Goal: Task Accomplishment & Management: Manage account settings

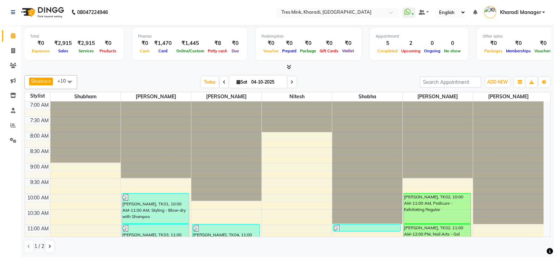
scroll to position [58, 0]
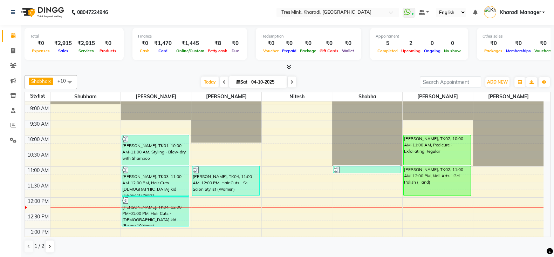
click at [220, 81] on span at bounding box center [224, 81] width 8 height 11
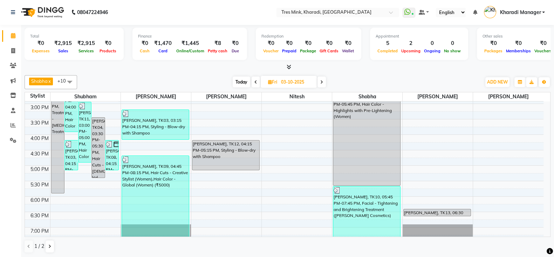
scroll to position [241, 0]
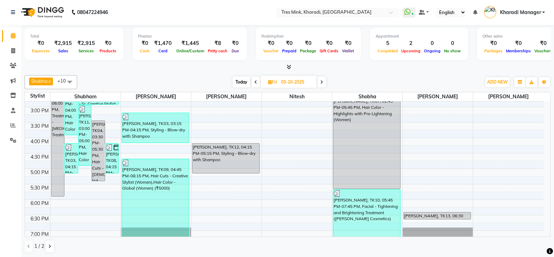
drag, startPoint x: 322, startPoint y: 77, endPoint x: 329, endPoint y: 81, distance: 7.4
click at [324, 79] on span at bounding box center [322, 81] width 8 height 11
type input "04-10-2025"
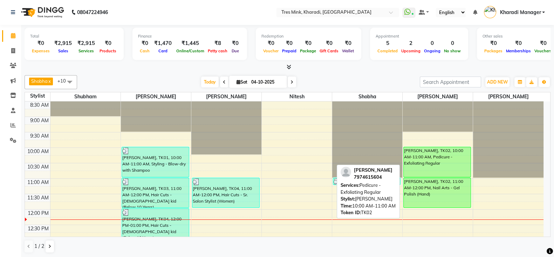
scroll to position [36, 0]
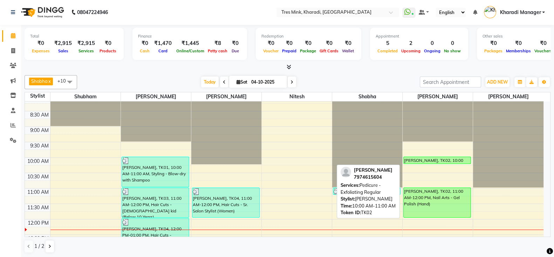
drag, startPoint x: 437, startPoint y: 184, endPoint x: 437, endPoint y: 161, distance: 23.1
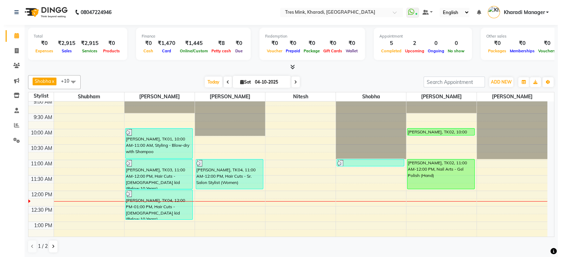
scroll to position [66, 0]
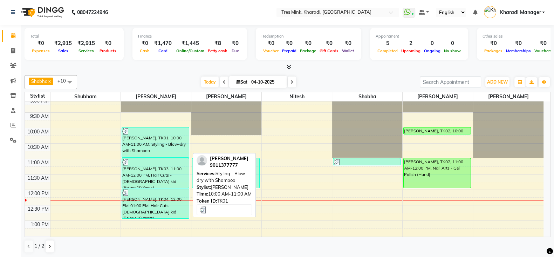
click at [149, 141] on div "[PERSON_NAME], TK01, 10:00 AM-11:00 AM, Styling - Blow-dry with Shampoo" at bounding box center [155, 142] width 67 height 30
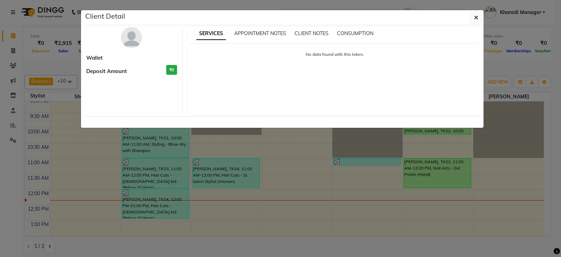
select select "3"
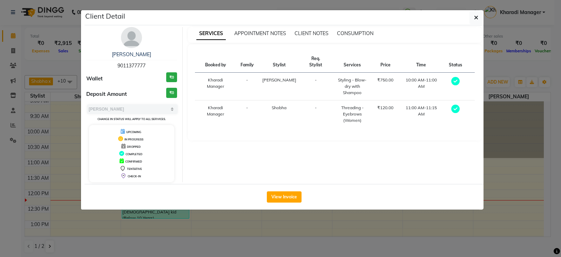
click at [267, 36] on div "APPOINTMENT NOTES" at bounding box center [260, 33] width 52 height 7
click at [270, 32] on span "APPOINTMENT NOTES" at bounding box center [260, 33] width 52 height 6
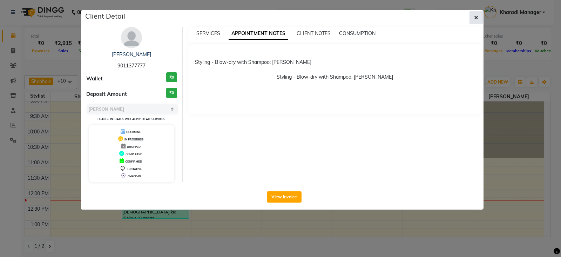
click at [475, 15] on icon "button" at bounding box center [476, 18] width 4 height 6
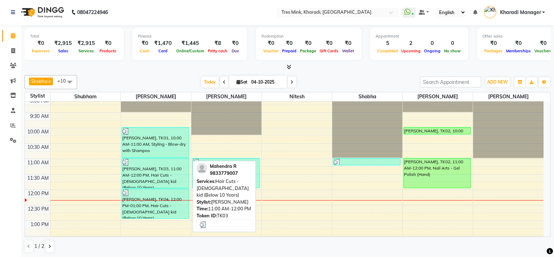
click at [165, 179] on div "[PERSON_NAME], TK03, 11:00 AM-12:00 PM, Hair Cuts - [DEMOGRAPHIC_DATA] kid (Bel…" at bounding box center [155, 172] width 67 height 29
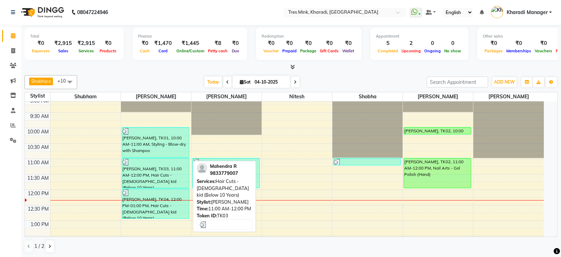
select select "3"
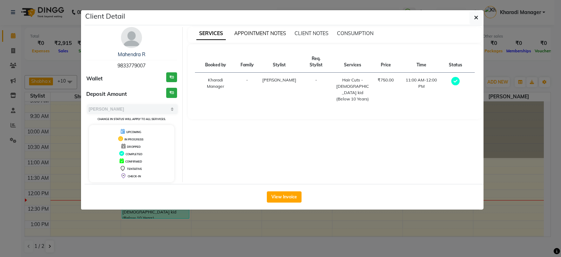
click at [264, 36] on span "APPOINTMENT NOTES" at bounding box center [260, 33] width 52 height 6
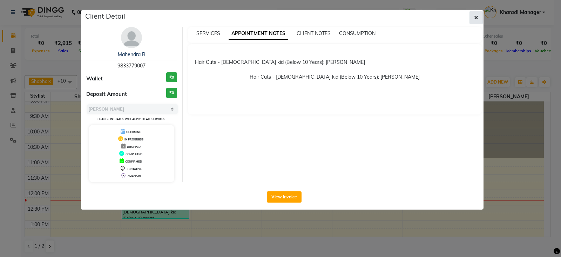
click at [474, 16] on icon "button" at bounding box center [476, 18] width 4 height 6
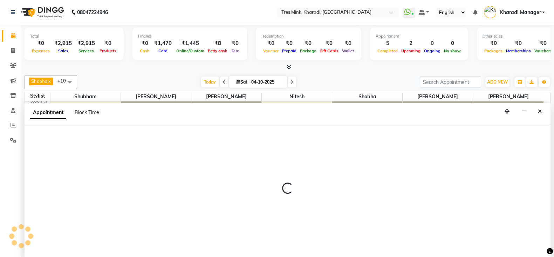
select select "89463"
select select "585"
select select "tentative"
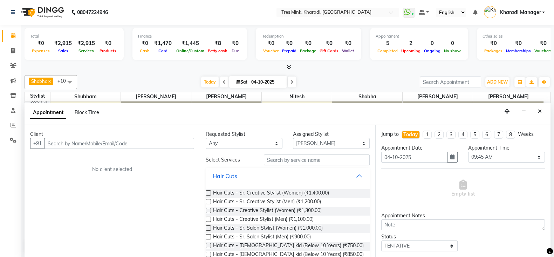
click at [545, 109] on div "Appointment Block Time" at bounding box center [288, 114] width 526 height 22
click at [542, 110] on icon "Close" at bounding box center [540, 111] width 4 height 5
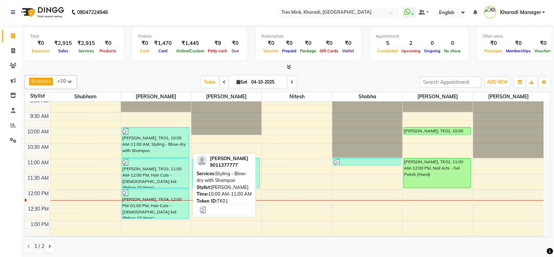
click at [146, 132] on div at bounding box center [155, 131] width 66 height 7
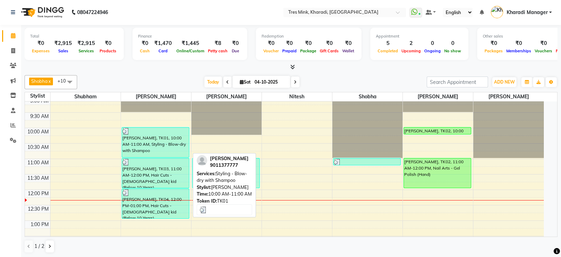
select select "3"
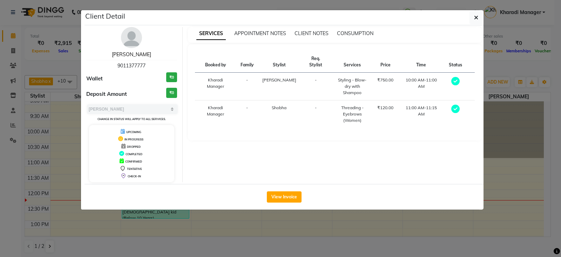
click at [137, 54] on link "[PERSON_NAME]" at bounding box center [131, 54] width 39 height 6
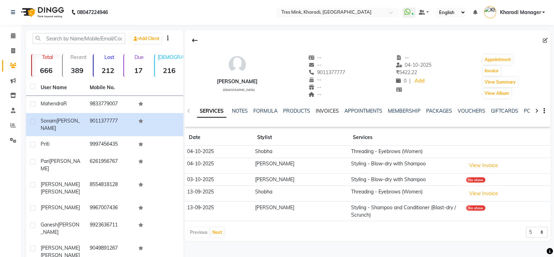
click at [322, 109] on link "INVOICES" at bounding box center [327, 111] width 23 height 6
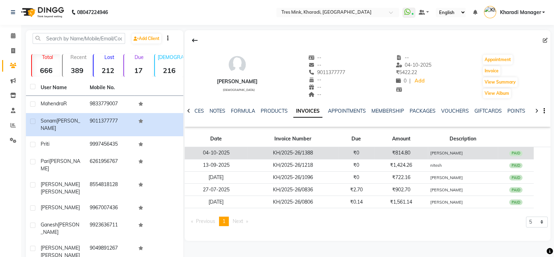
click at [372, 150] on td "₹0" at bounding box center [357, 153] width 36 height 12
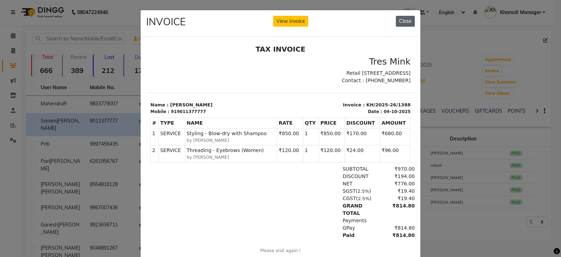
click at [398, 21] on button "Close" at bounding box center [405, 21] width 19 height 11
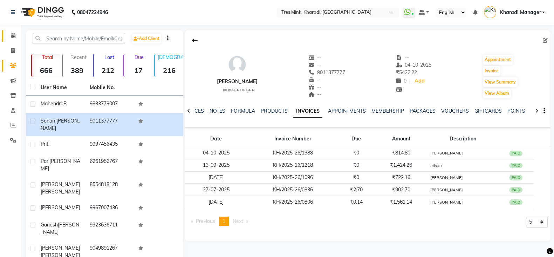
click at [14, 34] on icon at bounding box center [13, 35] width 5 height 5
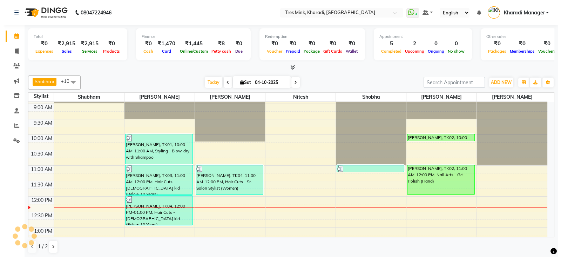
scroll to position [87, 0]
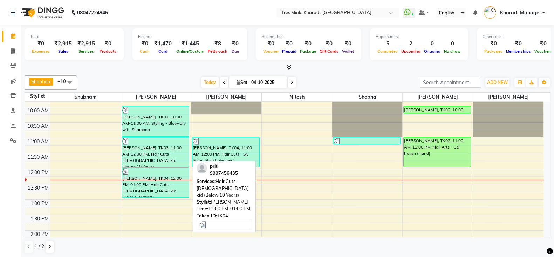
click at [141, 182] on div "[PERSON_NAME], TK04, 12:00 PM-01:00 PM, Hair Cuts - [DEMOGRAPHIC_DATA] kid (Bel…" at bounding box center [155, 182] width 67 height 29
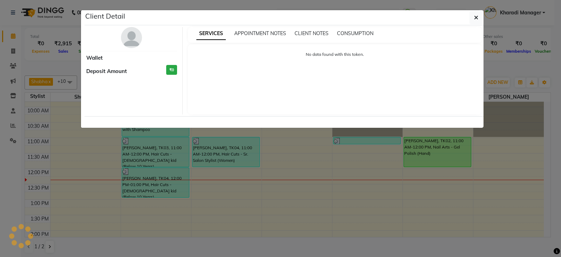
select select "3"
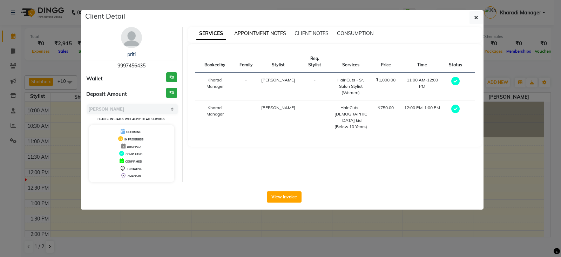
click at [258, 34] on span "APPOINTMENT NOTES" at bounding box center [260, 33] width 52 height 6
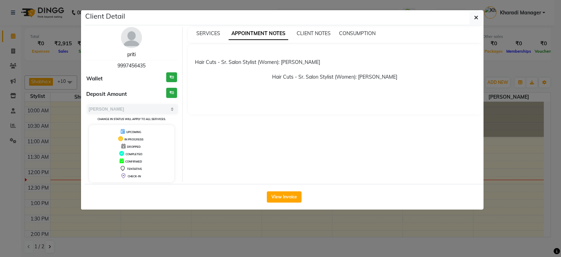
click at [131, 53] on link "priti" at bounding box center [131, 54] width 8 height 6
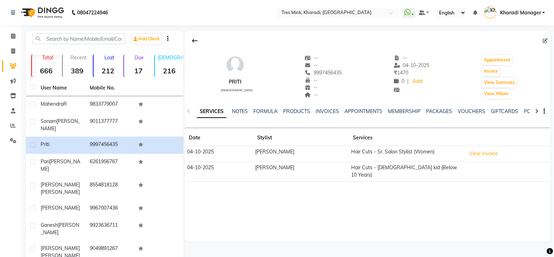
click at [352, 108] on div "APPOINTMENTS" at bounding box center [364, 111] width 38 height 7
click at [313, 108] on ul "SERVICES NOTES FORMULA PRODUCTS INVOICES APPOINTMENTS MEMBERSHIP PACKAGES VOUCH…" at bounding box center [419, 111] width 445 height 7
click at [321, 111] on link "INVOICES" at bounding box center [327, 111] width 23 height 6
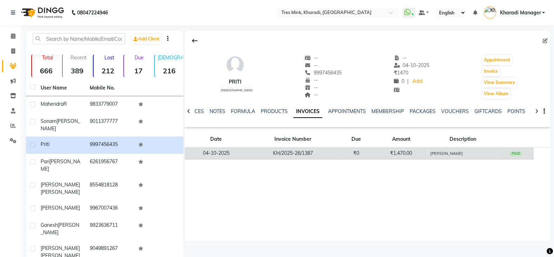
click at [451, 149] on td "[PERSON_NAME]" at bounding box center [463, 153] width 70 height 12
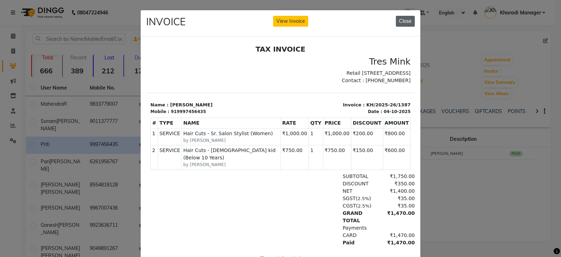
click at [404, 21] on button "Close" at bounding box center [405, 21] width 19 height 11
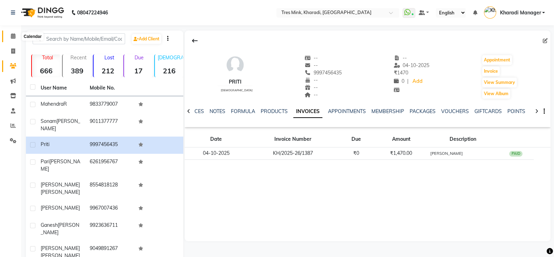
click at [16, 32] on span at bounding box center [13, 36] width 12 height 8
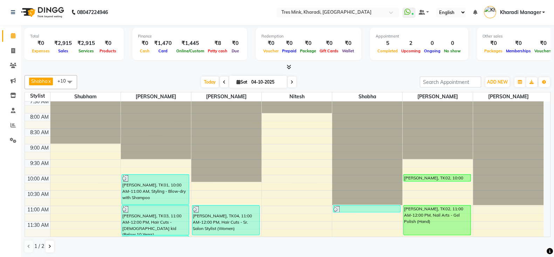
scroll to position [29, 0]
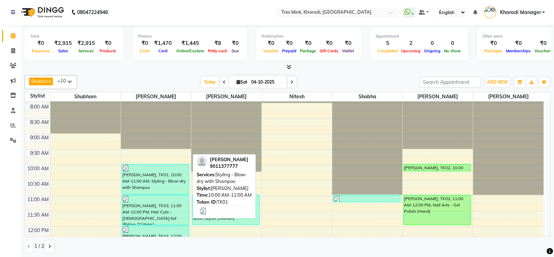
click at [150, 177] on div "[PERSON_NAME], TK01, 10:00 AM-11:00 AM, Styling - Blow-dry with Shampoo" at bounding box center [155, 179] width 67 height 30
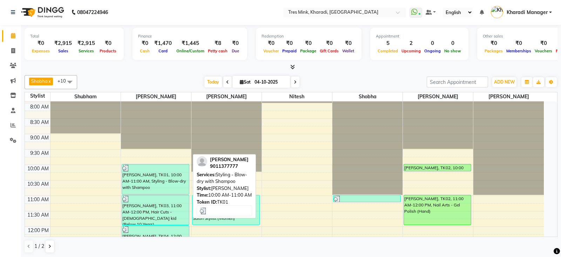
select select "3"
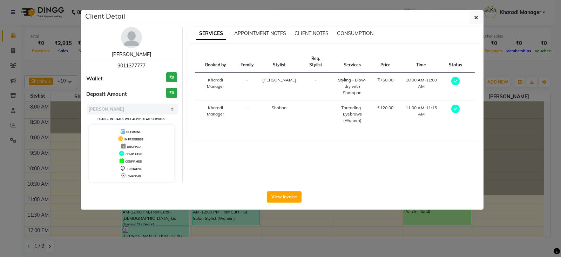
click at [141, 51] on link "[PERSON_NAME]" at bounding box center [131, 54] width 39 height 6
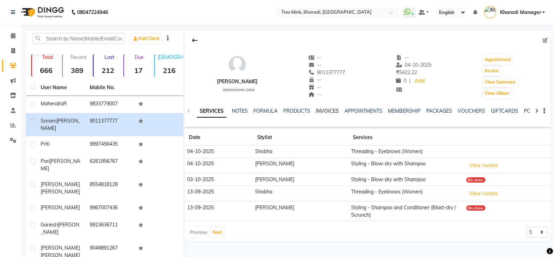
click at [328, 109] on link "INVOICES" at bounding box center [327, 111] width 23 height 6
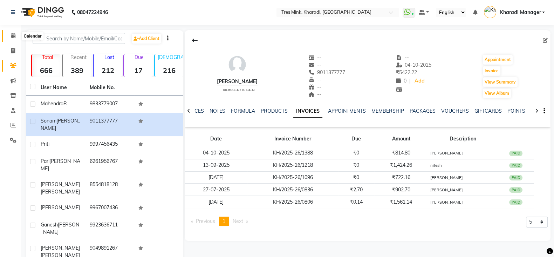
click at [12, 36] on icon at bounding box center [13, 35] width 5 height 5
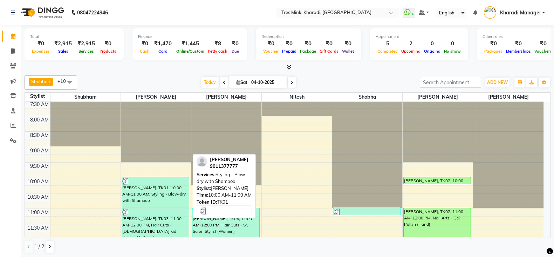
scroll to position [29, 0]
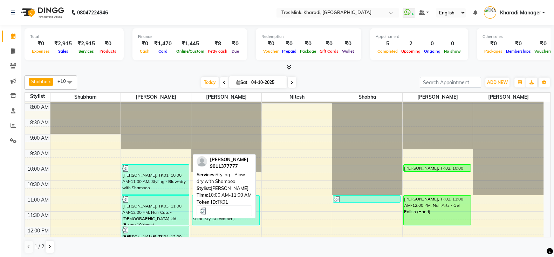
click at [141, 181] on div "[PERSON_NAME], TK01, 10:00 AM-11:00 AM, Styling - Blow-dry with Shampoo" at bounding box center [155, 179] width 67 height 30
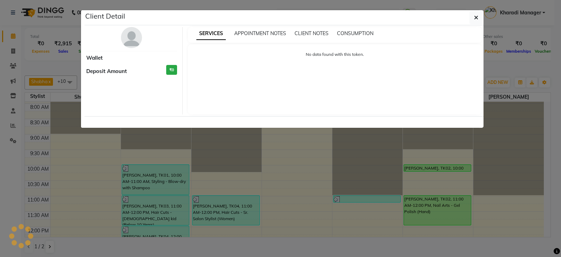
select select "3"
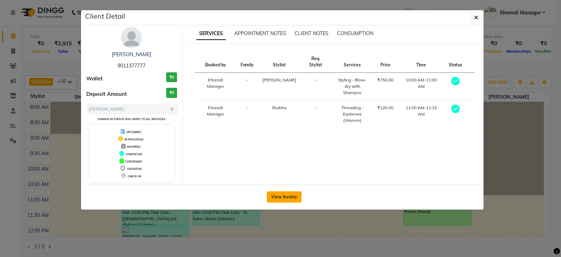
click at [289, 194] on button "View Invoice" at bounding box center [284, 196] width 35 height 11
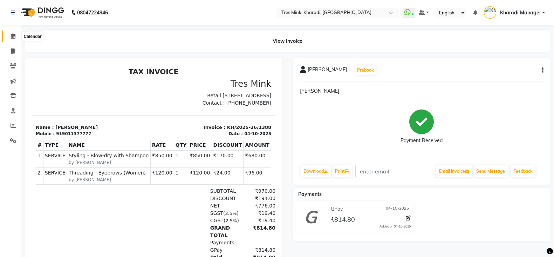
drag, startPoint x: 12, startPoint y: 36, endPoint x: 21, endPoint y: 55, distance: 21.2
click at [12, 36] on icon at bounding box center [13, 35] width 5 height 5
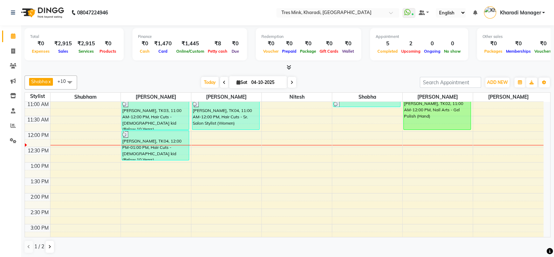
scroll to position [95, 0]
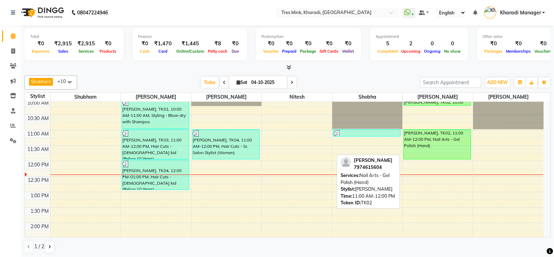
click at [448, 134] on div "Suruchi Bhargava, TK02, 11:00 AM-12:00 PM, Nail Arts - Gel Polish (Hand)" at bounding box center [437, 143] width 67 height 29
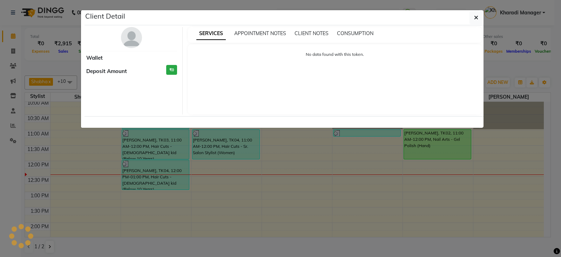
select select "6"
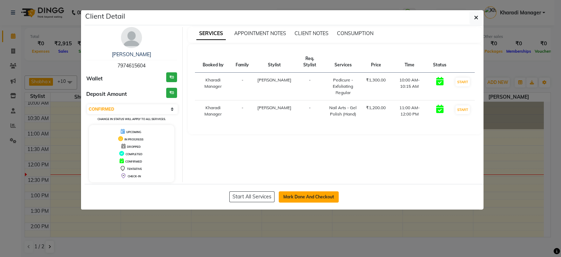
click at [319, 194] on button "Mark Done And Checkout" at bounding box center [309, 196] width 60 height 11
select select "service"
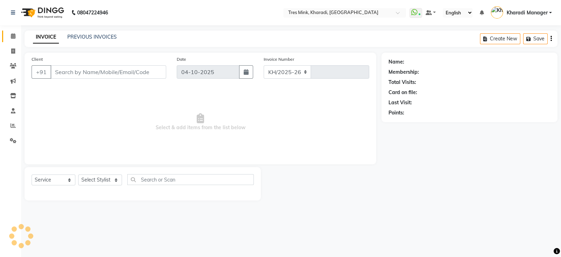
select select "8100"
type input "1390"
type input "7974615604"
select select "90259"
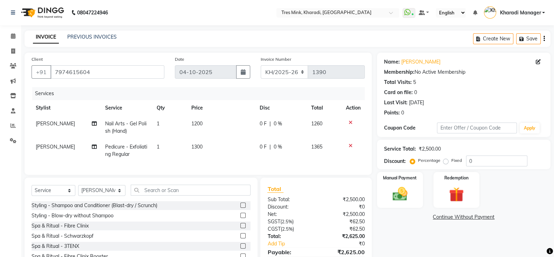
click at [350, 144] on icon at bounding box center [351, 145] width 4 height 5
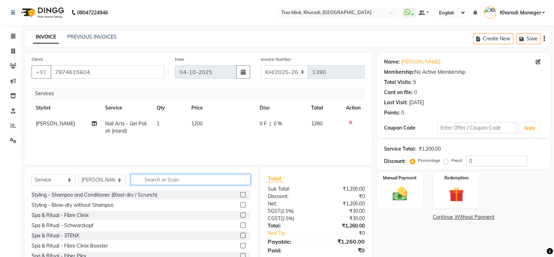
click at [150, 179] on input "text" at bounding box center [191, 179] width 120 height 11
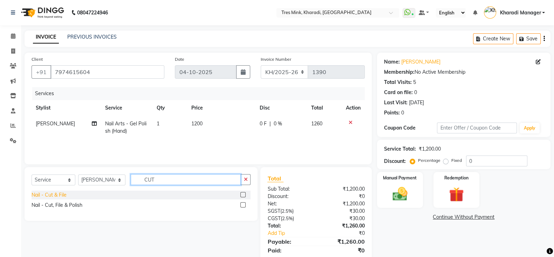
type input "CUT"
click at [60, 194] on div "Nail - Cut & File" at bounding box center [49, 194] width 35 height 7
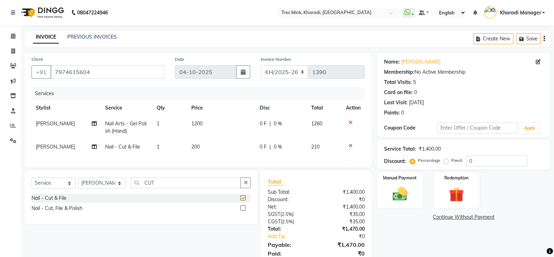
checkbox input "false"
click at [466, 160] on input "0" at bounding box center [496, 160] width 61 height 11
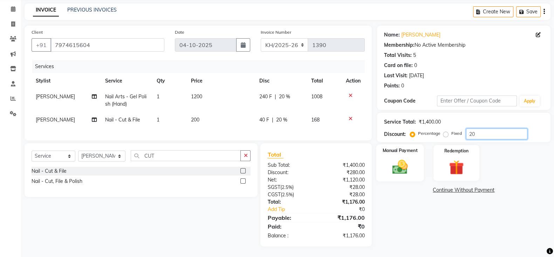
type input "20"
click at [411, 147] on label "Manual Payment" at bounding box center [399, 150] width 35 height 7
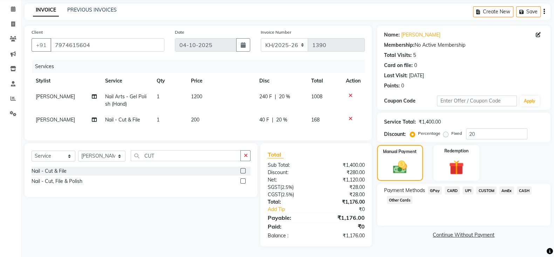
click at [468, 189] on span "UPI" at bounding box center [468, 190] width 11 height 8
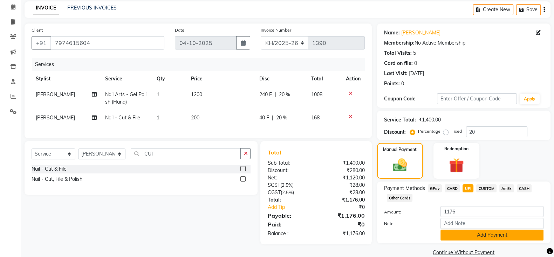
click at [461, 232] on button "Add Payment" at bounding box center [492, 234] width 103 height 11
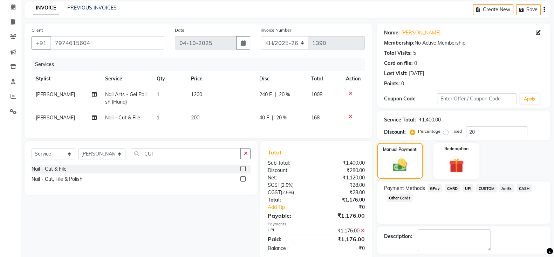
scroll to position [60, 0]
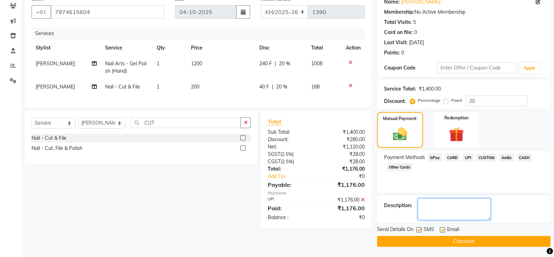
click at [453, 210] on textarea at bounding box center [454, 209] width 73 height 22
type textarea "NITESH"
click at [453, 243] on button "Checkout" at bounding box center [464, 241] width 174 height 11
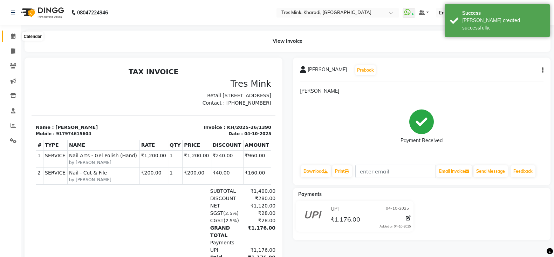
drag, startPoint x: 16, startPoint y: 36, endPoint x: 16, endPoint y: 42, distance: 6.3
click at [16, 36] on span at bounding box center [13, 36] width 12 height 8
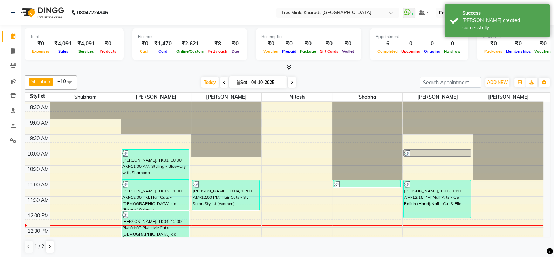
scroll to position [58, 0]
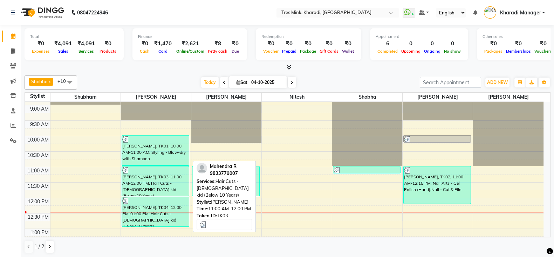
click at [151, 184] on div "[PERSON_NAME], TK03, 11:00 AM-12:00 PM, Hair Cuts - [DEMOGRAPHIC_DATA] kid (Bel…" at bounding box center [155, 180] width 67 height 29
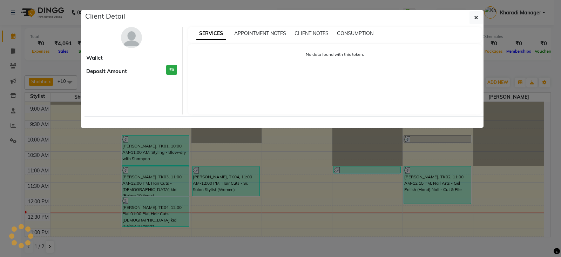
select select "3"
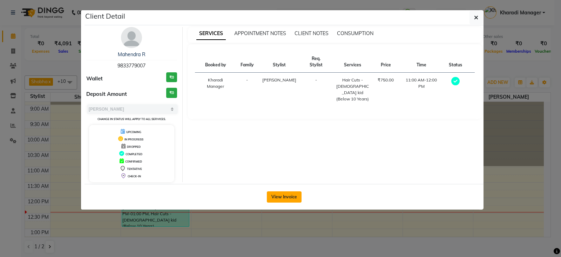
click at [291, 192] on button "View Invoice" at bounding box center [284, 196] width 35 height 11
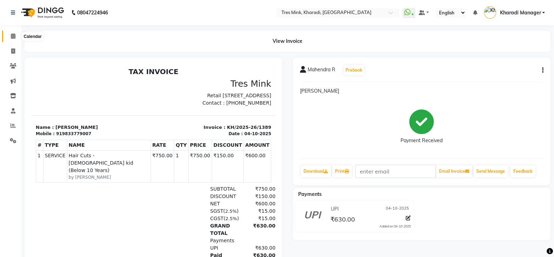
click at [11, 36] on icon at bounding box center [13, 35] width 5 height 5
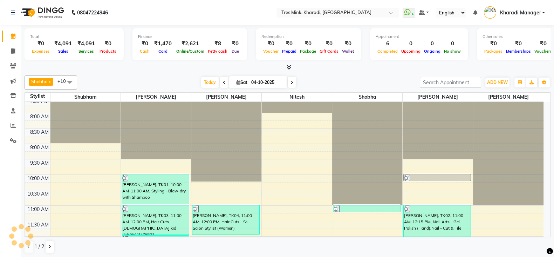
scroll to position [49, 0]
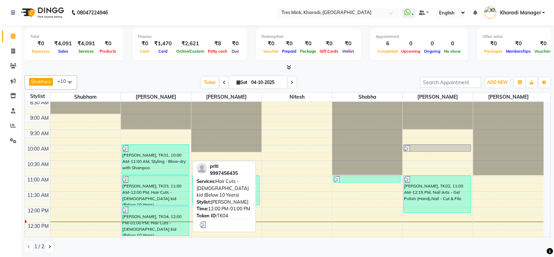
click at [151, 217] on div "[PERSON_NAME], TK04, 12:00 PM-01:00 PM, Hair Cuts - [DEMOGRAPHIC_DATA] kid (Bel…" at bounding box center [155, 220] width 67 height 29
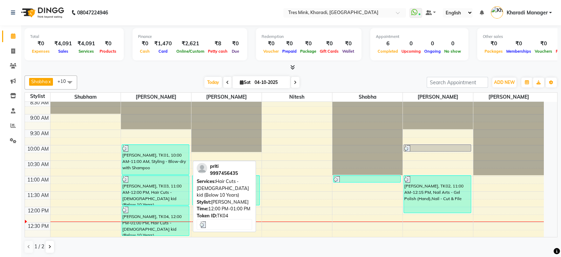
select select "3"
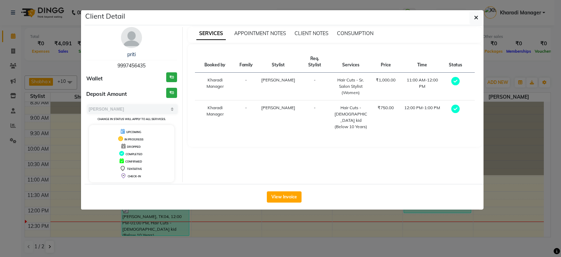
click at [283, 189] on div "View Invoice" at bounding box center [283, 197] width 399 height 26
click at [281, 189] on div "View Invoice" at bounding box center [283, 197] width 399 height 26
click at [279, 190] on div "View Invoice" at bounding box center [283, 197] width 399 height 26
click at [279, 194] on button "View Invoice" at bounding box center [284, 196] width 35 height 11
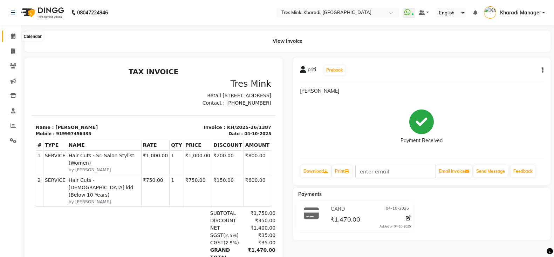
click at [11, 34] on icon at bounding box center [13, 35] width 5 height 5
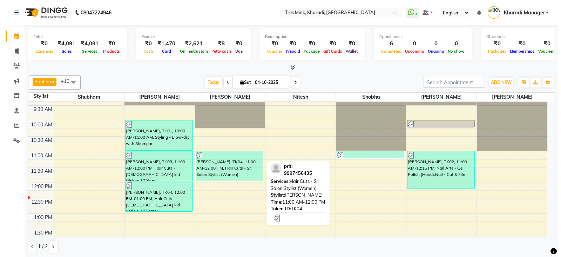
scroll to position [87, 0]
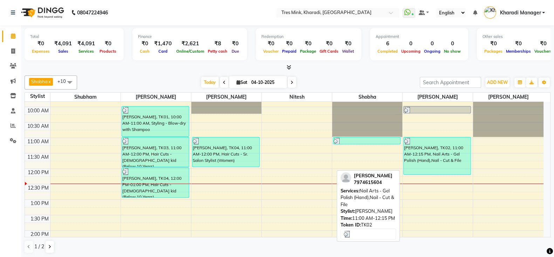
click at [429, 140] on div at bounding box center [437, 140] width 66 height 7
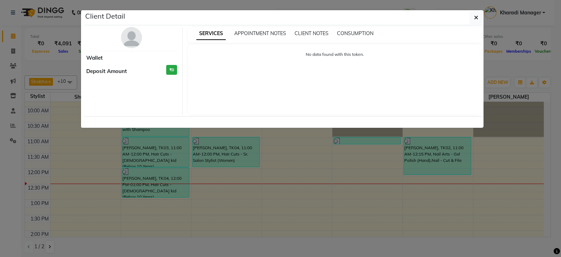
select select "3"
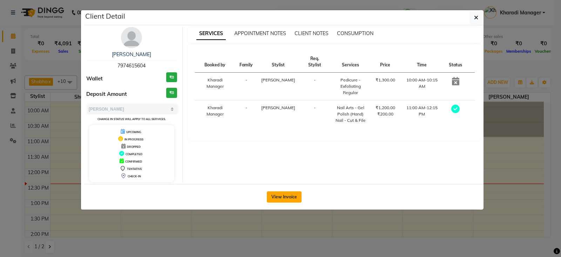
click at [276, 191] on button "View Invoice" at bounding box center [284, 196] width 35 height 11
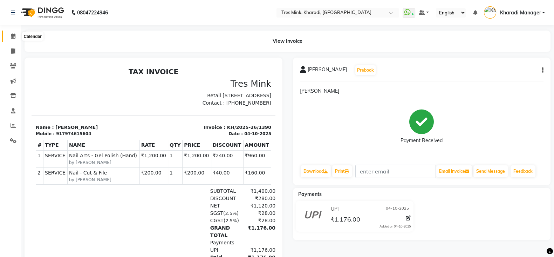
click at [12, 36] on icon at bounding box center [13, 35] width 5 height 5
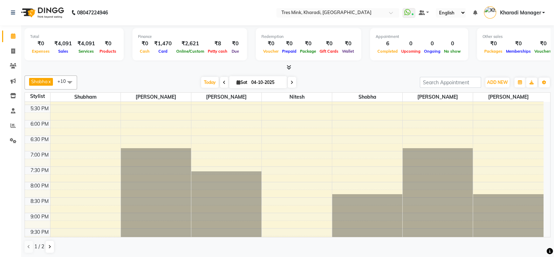
scroll to position [321, 0]
click at [348, 119] on div "7:00 AM 7:30 AM 8:00 AM 8:30 AM 9:00 AM 9:30 AM 10:00 AM 10:30 AM 11:00 AM 11:3…" at bounding box center [284, 27] width 519 height 493
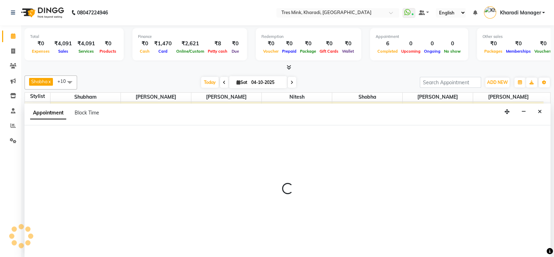
select select "76326"
select select "tentative"
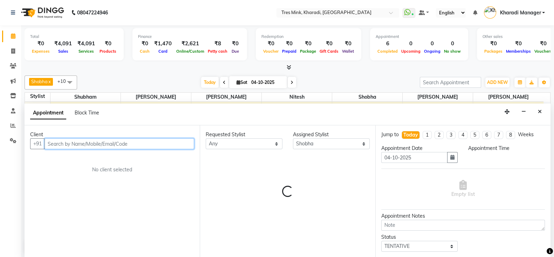
select select "1080"
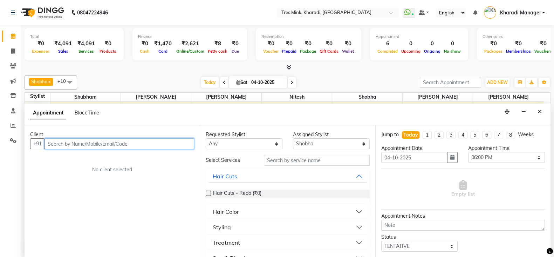
scroll to position [0, 0]
click at [164, 146] on input "text" at bounding box center [120, 143] width 150 height 11
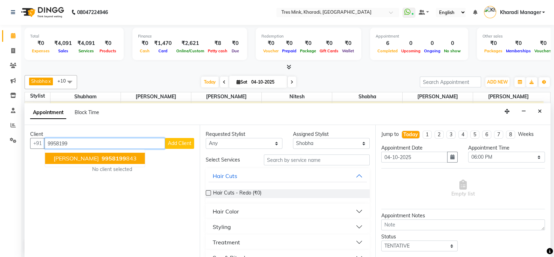
click at [87, 155] on span "Priyankee Guliani" at bounding box center [76, 158] width 45 height 7
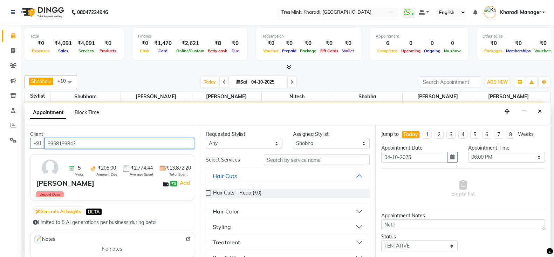
type input "9958199843"
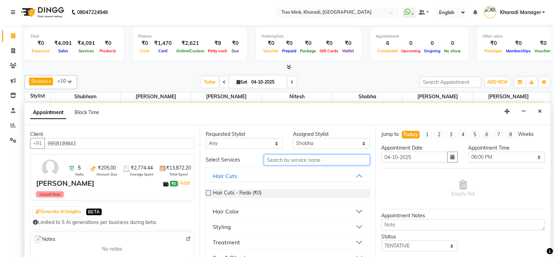
click at [309, 162] on input "text" at bounding box center [317, 159] width 106 height 11
type input "CUT"
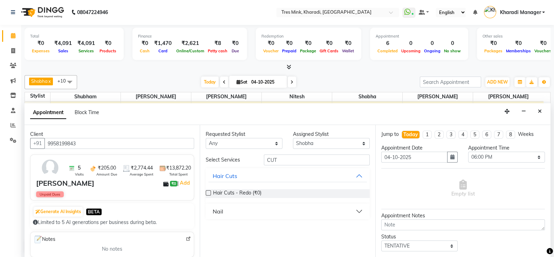
click at [358, 211] on button "Nail" at bounding box center [288, 211] width 158 height 13
click at [251, 233] on span "Nail - Cut, File & Polish (₹300.00)" at bounding box center [249, 237] width 73 height 9
checkbox input "false"
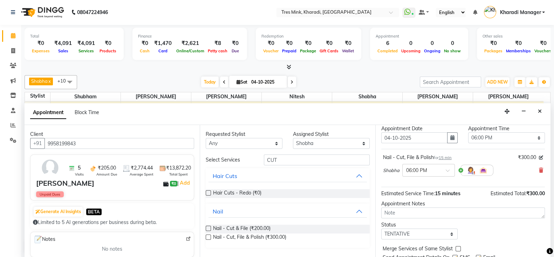
scroll to position [45, 0]
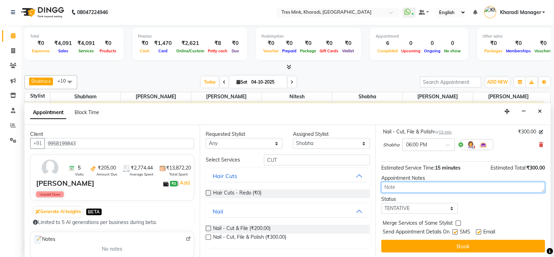
click at [431, 186] on textarea at bounding box center [463, 187] width 164 height 11
type textarea "NITESH"
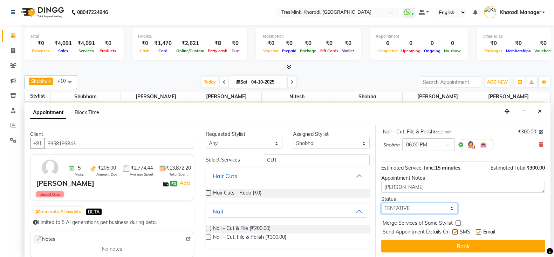
drag, startPoint x: 410, startPoint y: 202, endPoint x: 409, endPoint y: 206, distance: 4.3
click at [410, 203] on select "Select TENTATIVE CONFIRM CHECK-IN UPCOMING" at bounding box center [419, 208] width 77 height 11
select select "confirm booking"
click at [381, 203] on select "Select TENTATIVE CONFIRM CHECK-IN UPCOMING" at bounding box center [419, 208] width 77 height 11
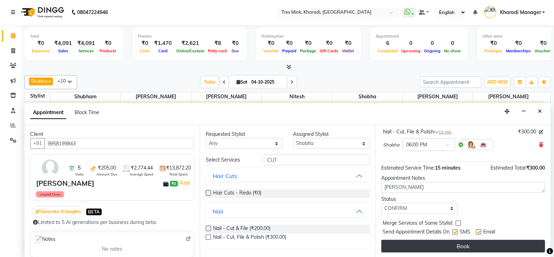
click at [427, 240] on button "Book" at bounding box center [463, 245] width 164 height 13
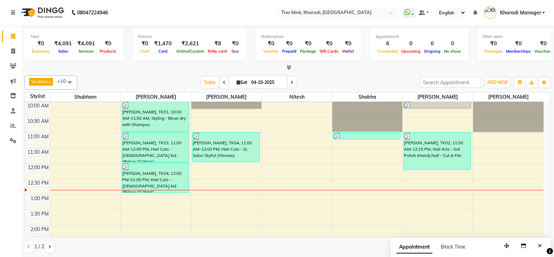
scroll to position [117, 0]
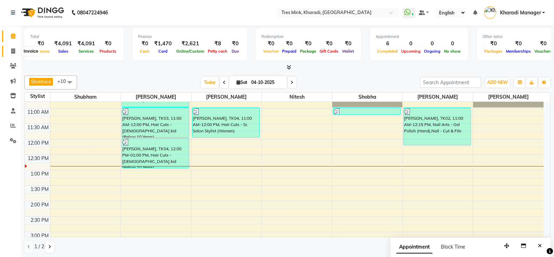
click at [14, 52] on icon at bounding box center [13, 50] width 4 height 5
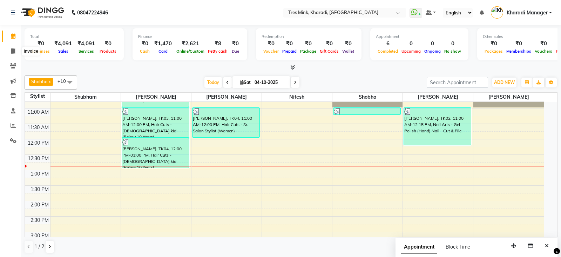
select select "service"
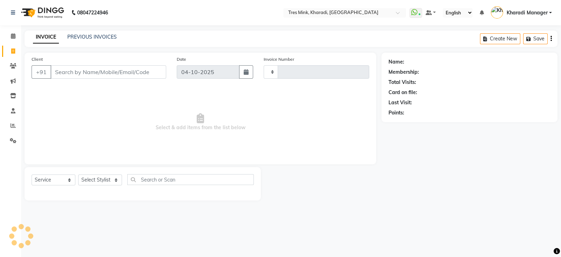
type input "1391"
select select "8100"
click at [103, 37] on link "PREVIOUS INVOICES" at bounding box center [91, 37] width 49 height 6
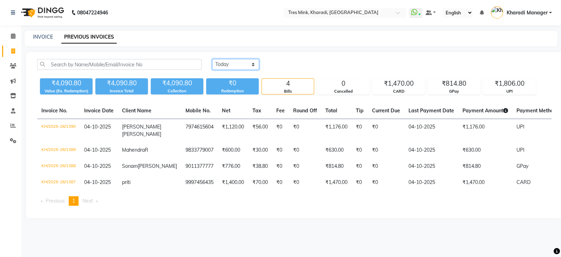
click at [245, 59] on select "Today Yesterday Custom Range" at bounding box center [235, 64] width 47 height 11
click at [212, 59] on select "Today Yesterday Custom Range" at bounding box center [235, 64] width 47 height 11
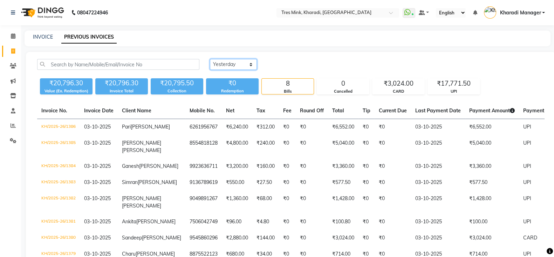
click at [237, 59] on select "Today Yesterday Custom Range" at bounding box center [233, 64] width 47 height 11
select select "range"
click at [210, 59] on select "Today Yesterday Custom Range" at bounding box center [233, 64] width 47 height 11
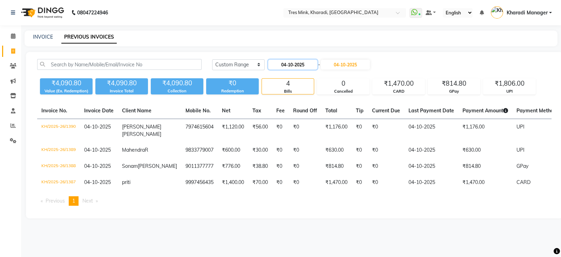
click at [297, 64] on input "04-10-2025" at bounding box center [292, 65] width 49 height 10
select select "10"
select select "2025"
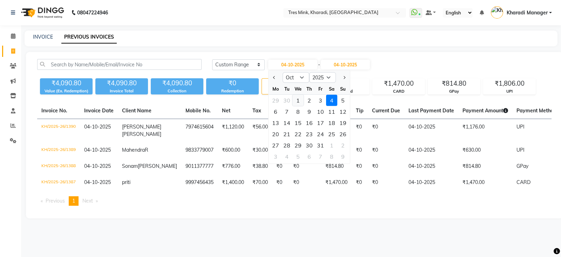
click at [299, 99] on div "1" at bounding box center [297, 100] width 11 height 11
type input "01-10-2025"
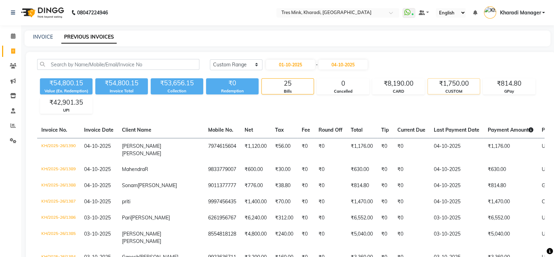
click at [462, 80] on div "₹1,750.00" at bounding box center [454, 84] width 52 height 10
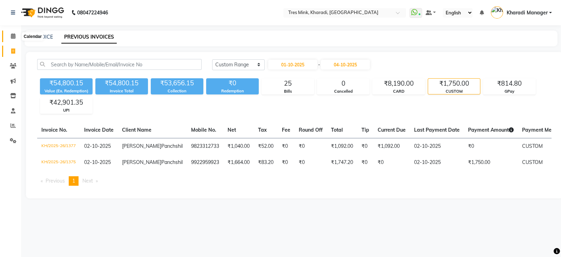
click at [16, 36] on span at bounding box center [13, 36] width 12 height 8
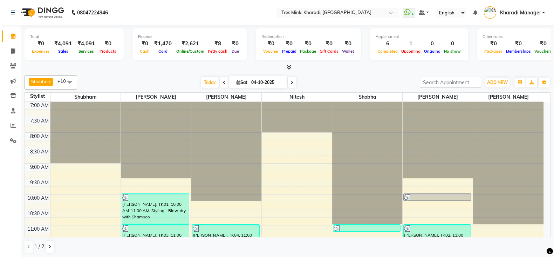
click at [223, 81] on icon at bounding box center [224, 82] width 3 height 4
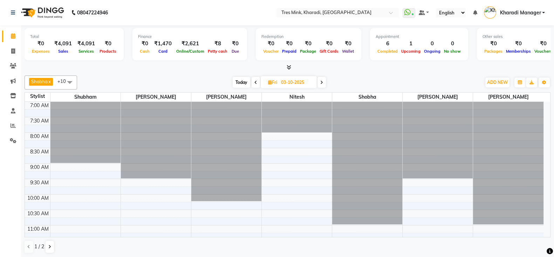
scroll to position [154, 0]
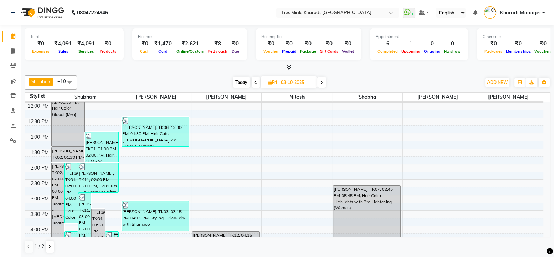
click at [257, 77] on span at bounding box center [256, 82] width 8 height 11
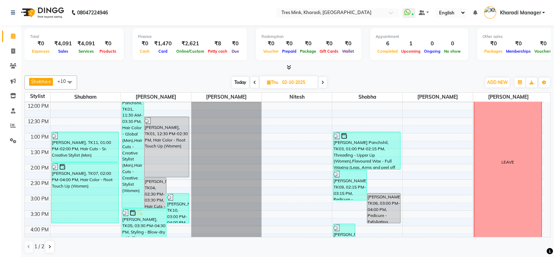
click at [256, 79] on span at bounding box center [255, 82] width 8 height 11
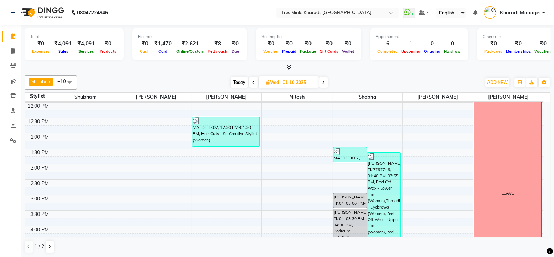
click at [256, 79] on span at bounding box center [254, 82] width 8 height 11
type input "30-09-2025"
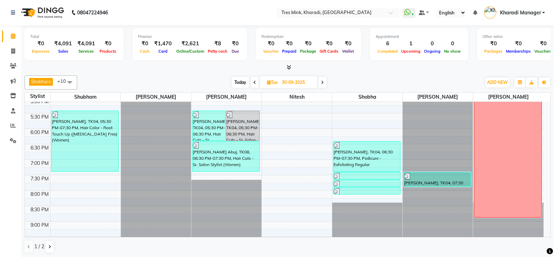
scroll to position [299, 0]
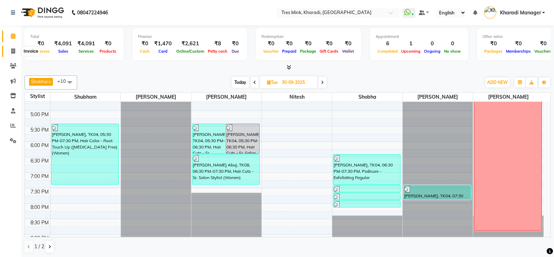
click at [14, 54] on span at bounding box center [13, 51] width 12 height 8
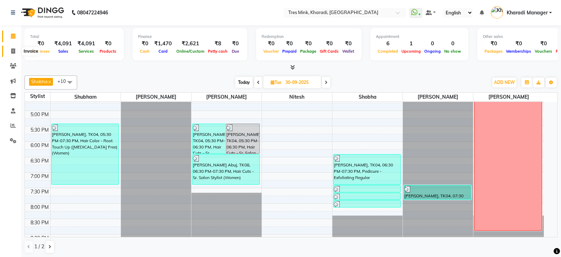
select select "service"
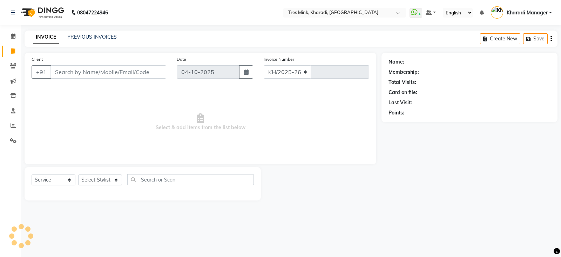
select select "8100"
type input "1391"
click at [103, 34] on link "PREVIOUS INVOICES" at bounding box center [91, 37] width 49 height 6
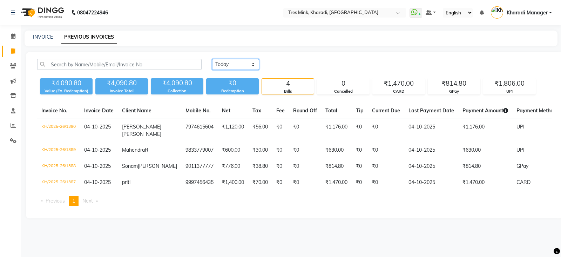
click at [251, 62] on select "Today Yesterday Custom Range" at bounding box center [235, 64] width 47 height 11
select select "range"
click at [212, 59] on select "Today Yesterday Custom Range" at bounding box center [235, 64] width 47 height 11
click at [280, 63] on input "04-10-2025" at bounding box center [292, 65] width 49 height 10
select select "10"
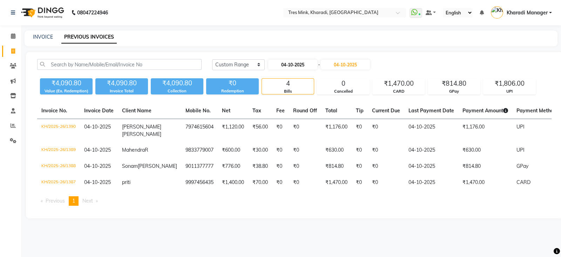
select select "2025"
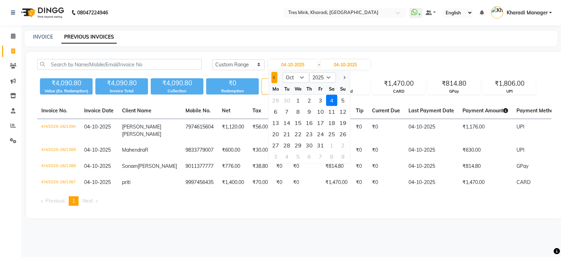
click at [273, 73] on button "Previous month" at bounding box center [274, 77] width 6 height 11
select select "9"
click at [281, 140] on div "30" at bounding box center [286, 145] width 11 height 11
type input "30-09-2025"
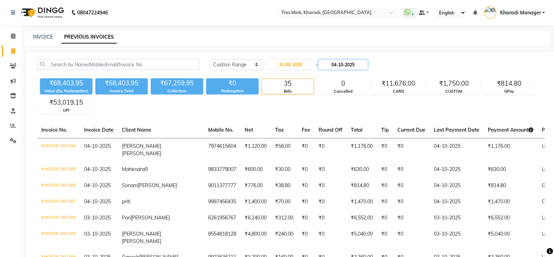
click at [346, 62] on input "04-10-2025" at bounding box center [343, 65] width 49 height 10
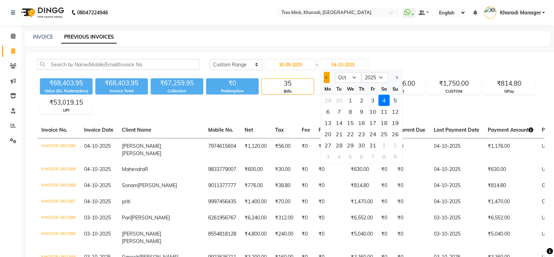
click at [327, 79] on button "Previous month" at bounding box center [327, 77] width 6 height 11
select select "9"
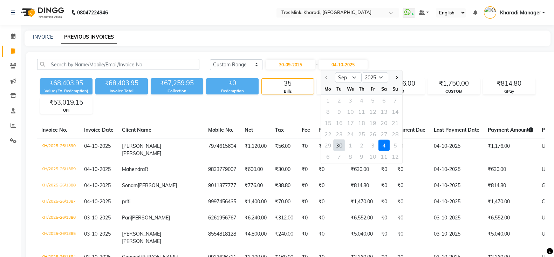
click at [338, 146] on div "30" at bounding box center [338, 145] width 11 height 11
type input "30-09-2025"
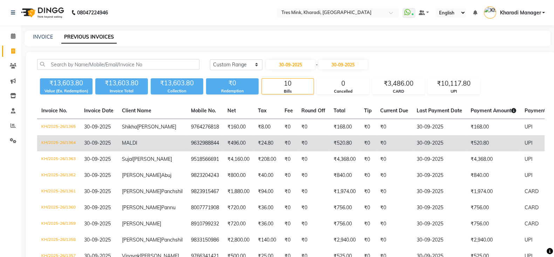
click at [413, 151] on td "30-09-2025" at bounding box center [440, 143] width 54 height 16
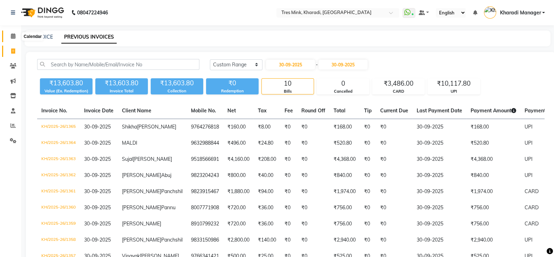
drag, startPoint x: 13, startPoint y: 36, endPoint x: 19, endPoint y: 44, distance: 9.9
click at [13, 36] on icon at bounding box center [13, 35] width 5 height 5
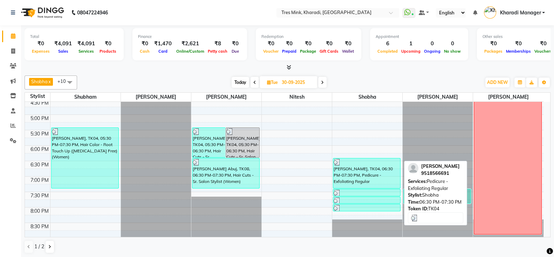
scroll to position [321, 0]
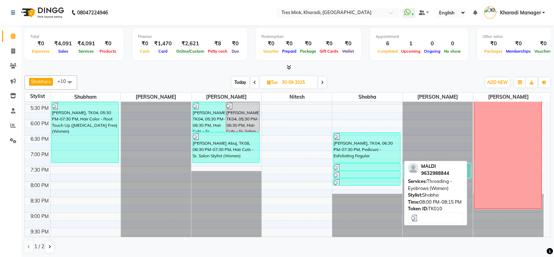
click at [359, 180] on div at bounding box center [367, 182] width 66 height 7
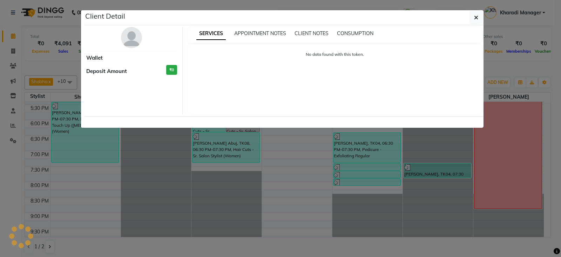
select select "3"
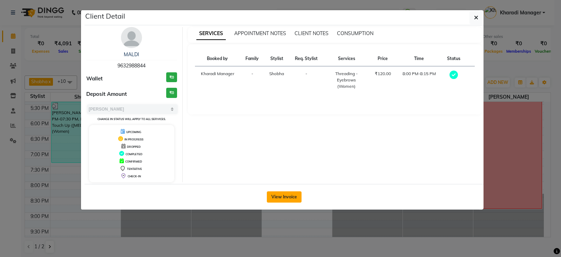
click at [280, 196] on button "View Invoice" at bounding box center [284, 196] width 35 height 11
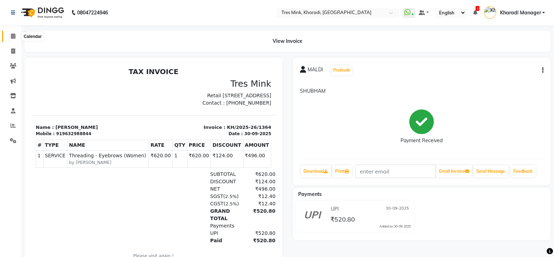
click at [9, 35] on span at bounding box center [13, 36] width 12 height 8
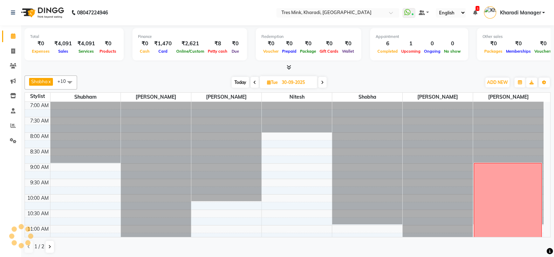
scroll to position [29, 0]
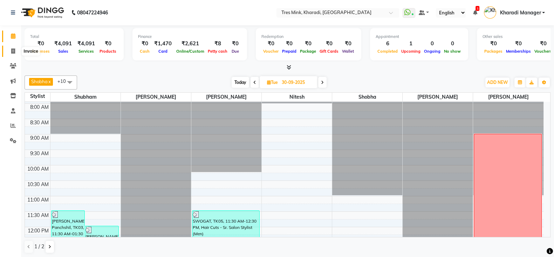
click at [13, 51] on icon at bounding box center [13, 50] width 4 height 5
select select "service"
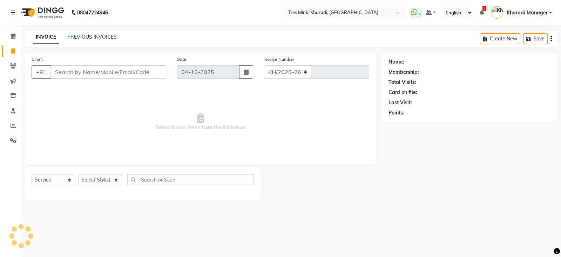
select select "8100"
type input "1391"
click at [97, 35] on link "PREVIOUS INVOICES" at bounding box center [91, 37] width 49 height 6
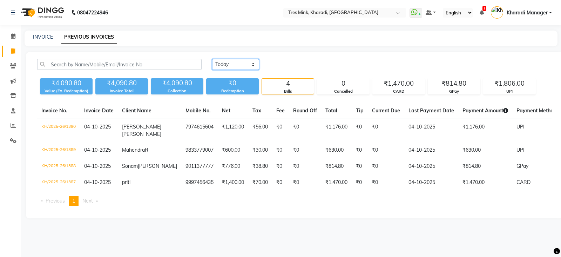
click at [243, 61] on select "Today Yesterday Custom Range" at bounding box center [235, 64] width 47 height 11
click at [212, 59] on select "Today Yesterday Custom Range" at bounding box center [235, 64] width 47 height 11
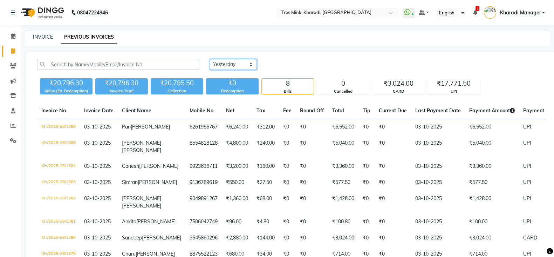
click at [244, 62] on select "Today Yesterday Custom Range" at bounding box center [233, 64] width 47 height 11
select select "range"
click at [210, 59] on select "Today Yesterday Custom Range" at bounding box center [233, 64] width 47 height 11
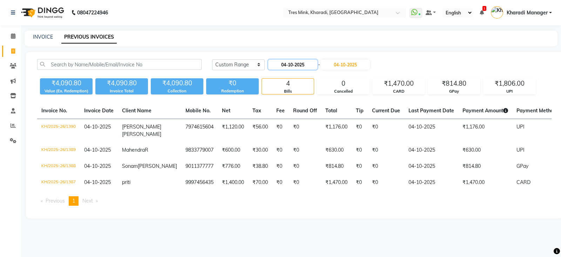
click at [285, 61] on input "04-10-2025" at bounding box center [292, 65] width 49 height 10
select select "10"
select select "2025"
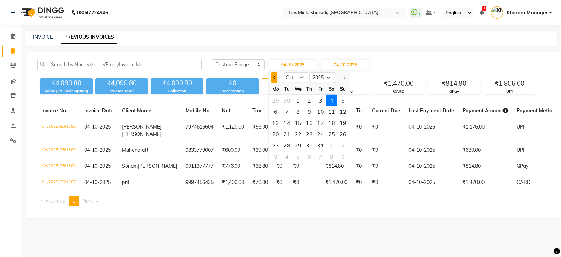
click at [273, 75] on button "Previous month" at bounding box center [274, 77] width 6 height 11
select select "9"
click at [283, 141] on div "30" at bounding box center [286, 145] width 11 height 11
type input "30-09-2025"
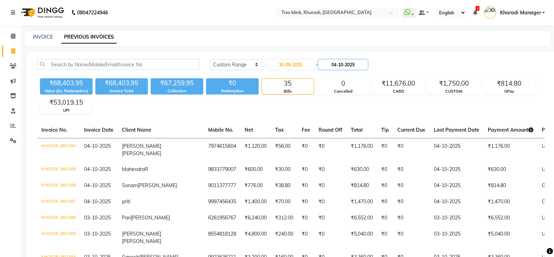
click at [347, 60] on input "04-10-2025" at bounding box center [343, 65] width 49 height 10
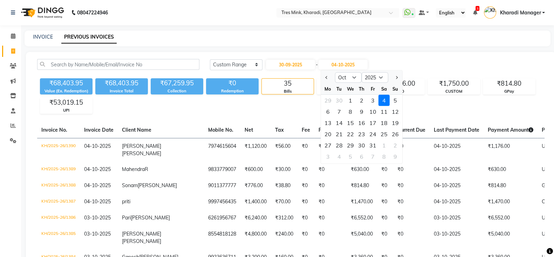
click at [322, 77] on div at bounding box center [328, 77] width 14 height 11
click at [327, 76] on span "Previous month" at bounding box center [326, 77] width 3 height 3
select select "9"
click at [338, 143] on div "30" at bounding box center [338, 145] width 11 height 11
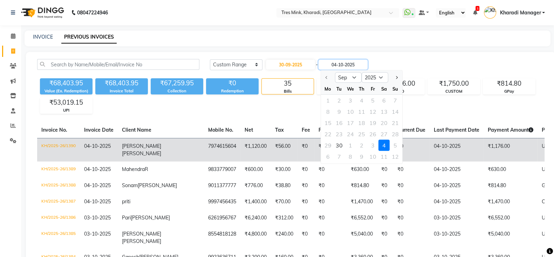
type input "30-09-2025"
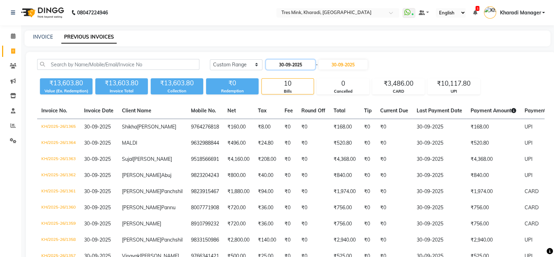
click at [296, 66] on input "30-09-2025" at bounding box center [290, 65] width 49 height 10
select select "9"
select select "2025"
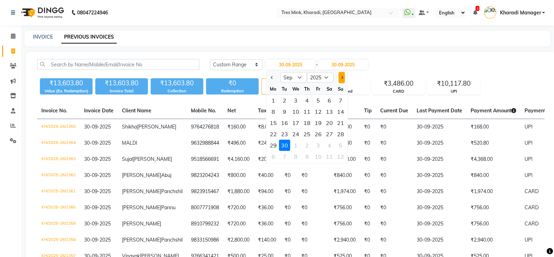
click at [341, 74] on button "Next month" at bounding box center [342, 77] width 6 height 11
select select "10"
click at [295, 96] on div "1" at bounding box center [295, 100] width 11 height 11
type input "01-10-2025"
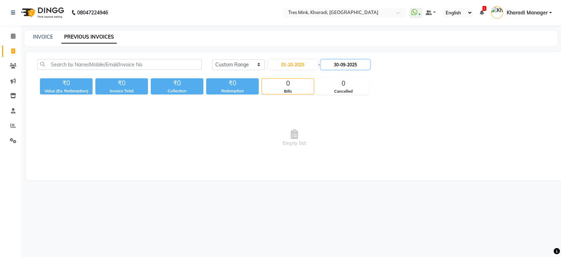
click at [339, 62] on input "30-09-2025" at bounding box center [345, 65] width 49 height 10
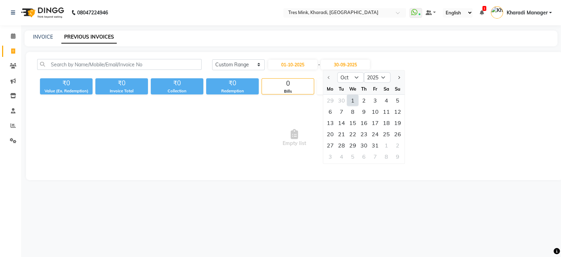
click at [352, 97] on div "1" at bounding box center [352, 100] width 11 height 11
type input "01-10-2025"
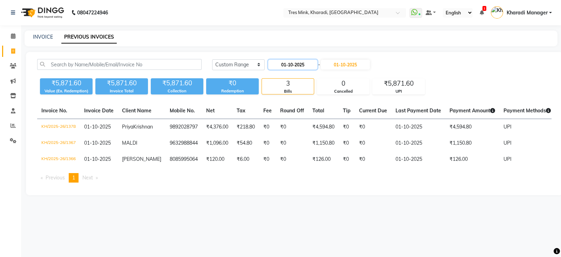
click at [294, 65] on input "01-10-2025" at bounding box center [292, 65] width 49 height 10
select select "10"
select select "2025"
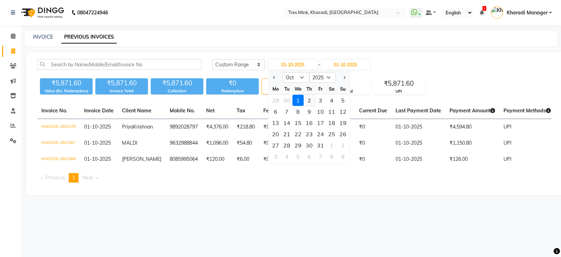
click at [308, 95] on div "2" at bounding box center [309, 100] width 11 height 11
type input "02-10-2025"
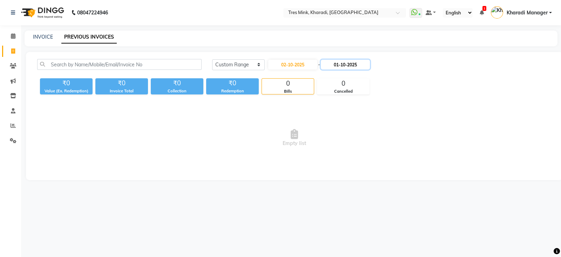
click at [339, 62] on input "01-10-2025" at bounding box center [345, 65] width 49 height 10
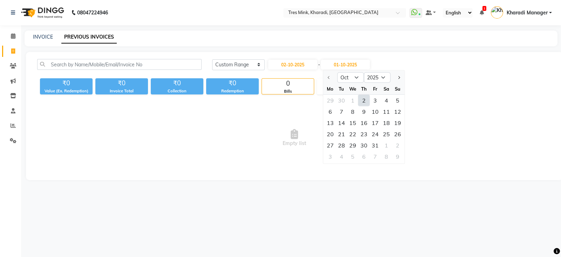
click at [367, 95] on div "2" at bounding box center [363, 100] width 11 height 11
type input "02-10-2025"
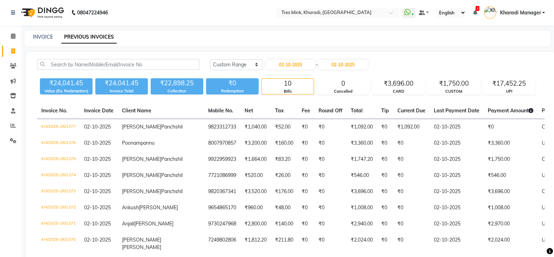
click at [449, 101] on div "Today Yesterday Custom Range 02-10-2025 - 02-10-2025 ₹24,041.45 Value (Ex. Rede…" at bounding box center [291, 183] width 530 height 263
click at [449, 79] on div "₹1,750.00" at bounding box center [454, 84] width 52 height 10
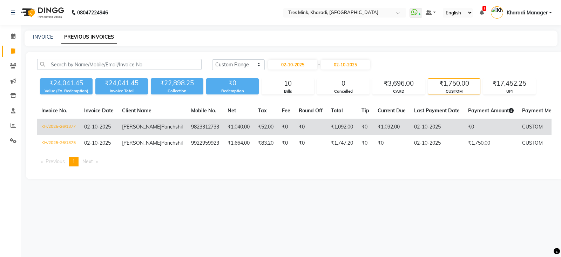
click at [132, 130] on span "Anuradhha Biisht" at bounding box center [141, 126] width 39 height 6
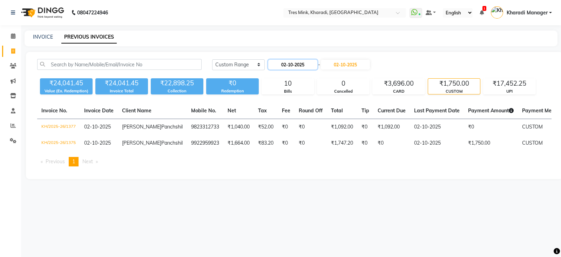
click at [299, 62] on input "02-10-2025" at bounding box center [292, 65] width 49 height 10
select select "10"
select select "2025"
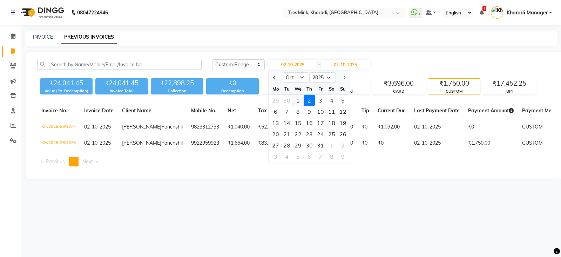
click at [301, 97] on div "1" at bounding box center [297, 100] width 11 height 11
type input "01-10-2025"
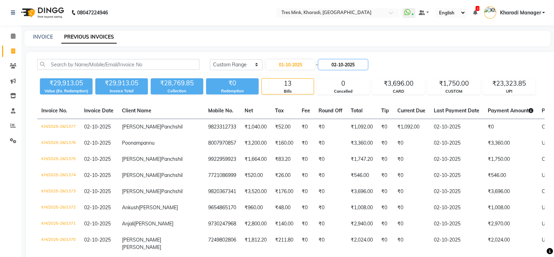
click at [339, 62] on input "02-10-2025" at bounding box center [343, 65] width 49 height 10
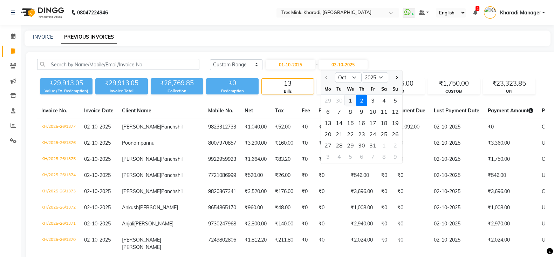
click at [352, 101] on div "1" at bounding box center [350, 100] width 11 height 11
type input "01-10-2025"
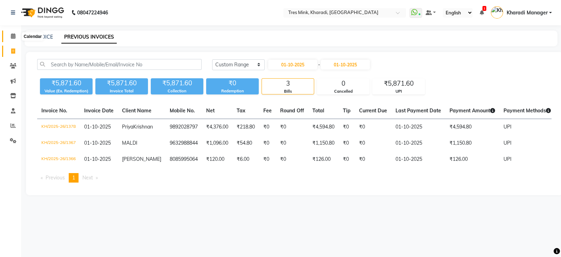
click at [12, 35] on icon at bounding box center [13, 35] width 5 height 5
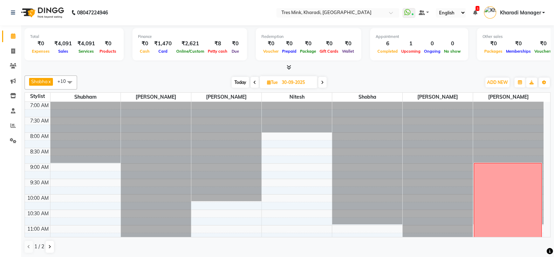
click at [323, 80] on icon at bounding box center [322, 82] width 3 height 4
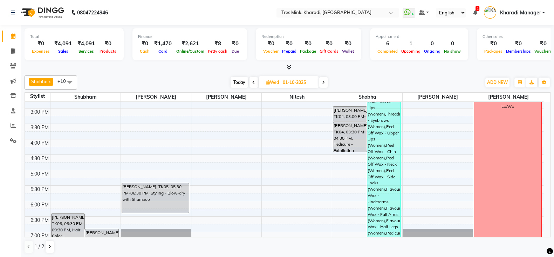
scroll to position [184, 0]
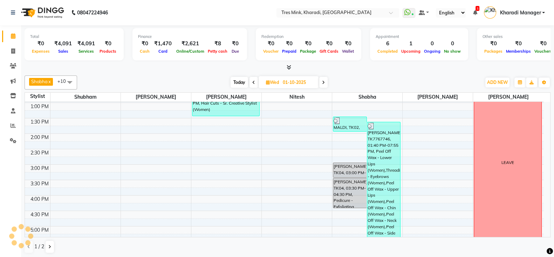
click at [323, 81] on icon at bounding box center [323, 82] width 3 height 4
type input "02-10-2025"
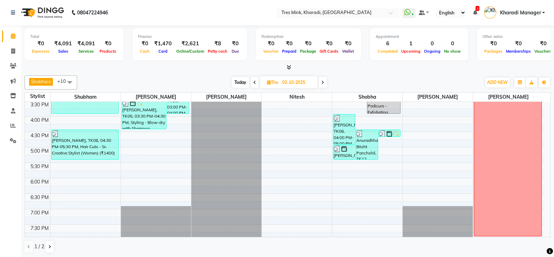
scroll to position [175, 0]
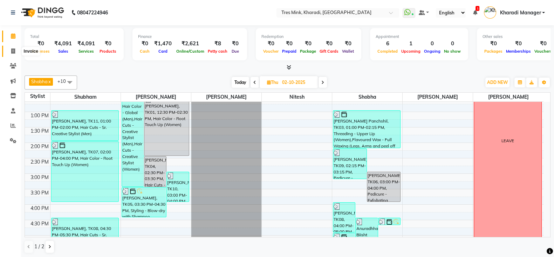
click at [16, 49] on span at bounding box center [13, 51] width 12 height 8
select select "service"
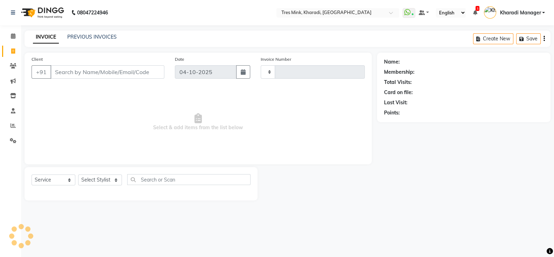
type input "1391"
select select "8100"
click at [82, 38] on link "PREVIOUS INVOICES" at bounding box center [91, 37] width 49 height 6
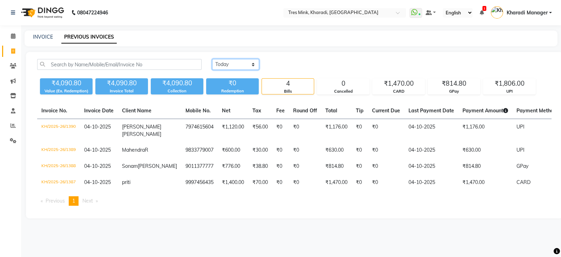
click at [232, 63] on select "Today Yesterday Custom Range" at bounding box center [235, 64] width 47 height 11
select select "range"
click at [212, 59] on select "Today Yesterday Custom Range" at bounding box center [235, 64] width 47 height 11
click at [286, 64] on input "04-10-2025" at bounding box center [292, 65] width 49 height 10
select select "10"
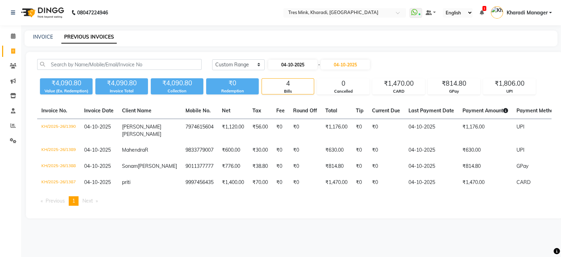
select select "2025"
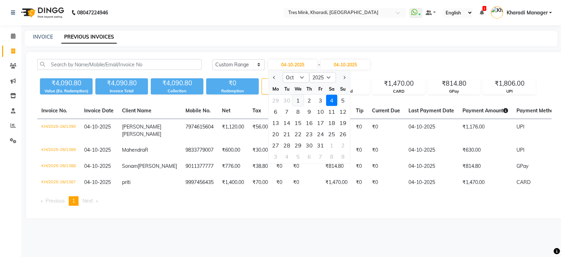
click at [298, 100] on div "1" at bounding box center [297, 100] width 11 height 11
type input "01-10-2025"
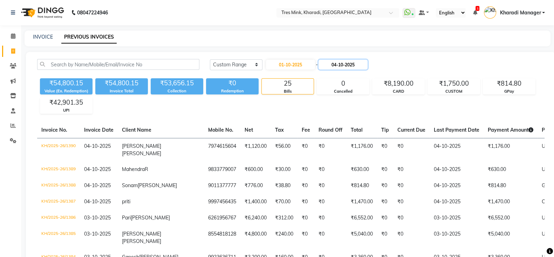
click at [344, 64] on input "04-10-2025" at bounding box center [343, 65] width 49 height 10
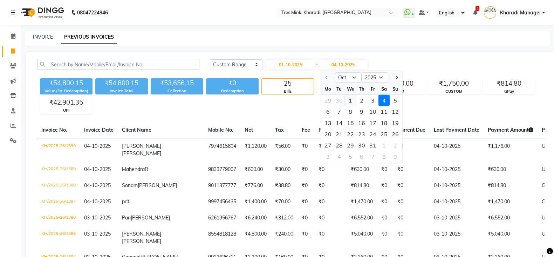
click at [350, 102] on div "1" at bounding box center [350, 100] width 11 height 11
type input "01-10-2025"
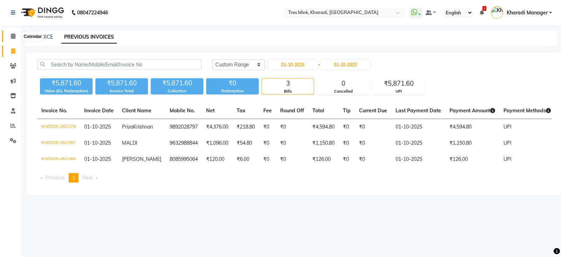
click at [10, 34] on span at bounding box center [13, 36] width 12 height 8
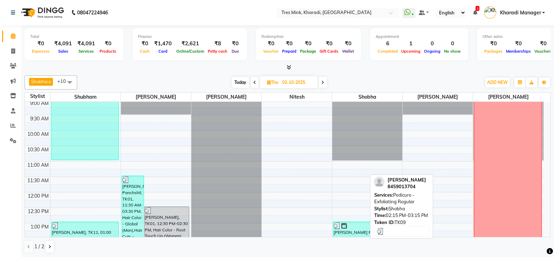
scroll to position [58, 0]
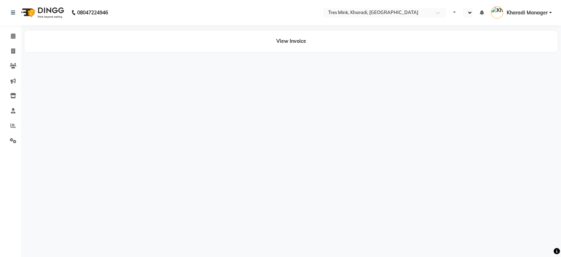
select select "en"
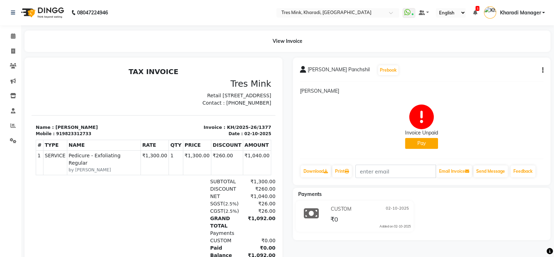
click at [312, 71] on span "[PERSON_NAME] Panchshil" at bounding box center [339, 71] width 62 height 10
click at [366, 67] on span "[PERSON_NAME] Panchshil" at bounding box center [339, 71] width 62 height 10
click at [305, 69] on icon at bounding box center [303, 69] width 6 height 7
click at [10, 34] on span at bounding box center [13, 36] width 12 height 8
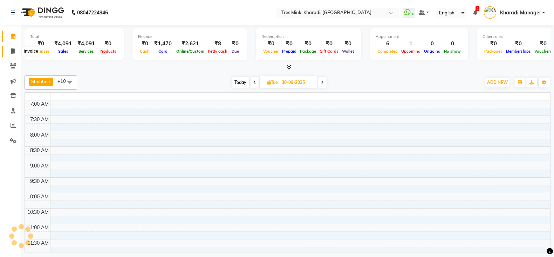
click at [11, 49] on icon at bounding box center [13, 50] width 4 height 5
select select "service"
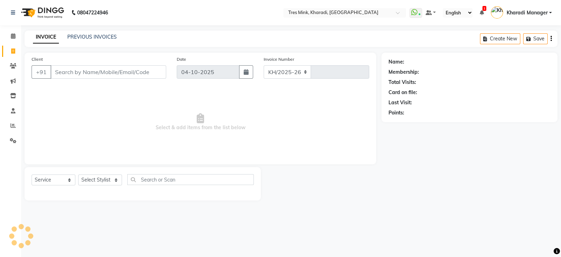
select select "8100"
type input "1391"
click at [97, 71] on input "Client" at bounding box center [108, 71] width 116 height 13
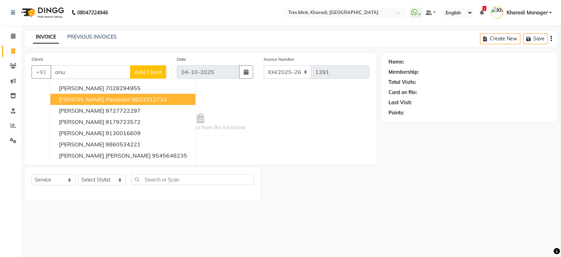
click at [110, 99] on span "[PERSON_NAME] Panchshil" at bounding box center [95, 99] width 72 height 7
type input "9823312733"
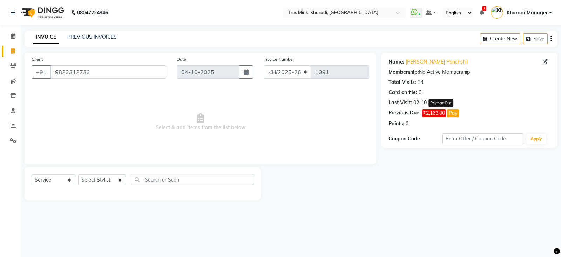
click at [433, 114] on span "₹2,163.00" at bounding box center [433, 113] width 23 height 8
click at [12, 36] on icon at bounding box center [13, 35] width 5 height 5
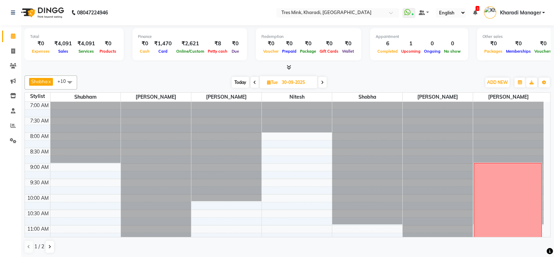
click at [239, 82] on span "Today" at bounding box center [241, 82] width 18 height 11
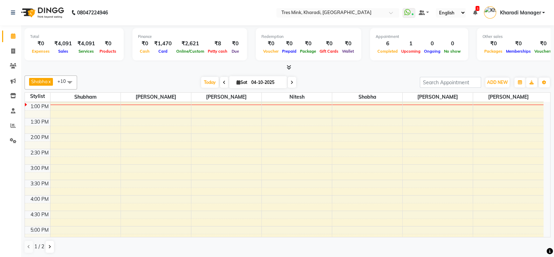
scroll to position [271, 0]
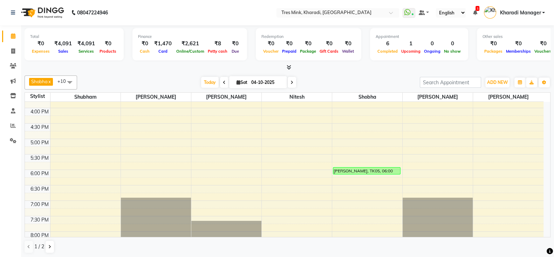
click at [223, 82] on icon at bounding box center [224, 82] width 3 height 4
type input "03-10-2025"
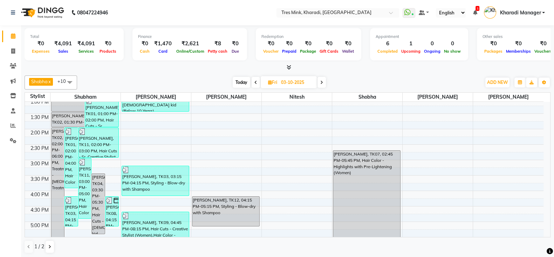
scroll to position [184, 0]
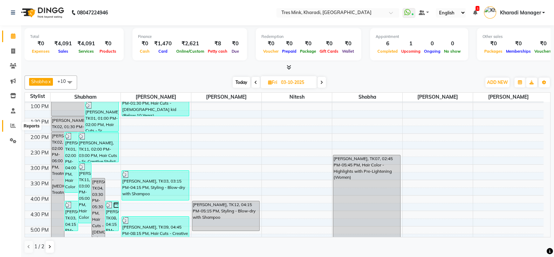
click at [14, 125] on icon at bounding box center [13, 125] width 5 height 5
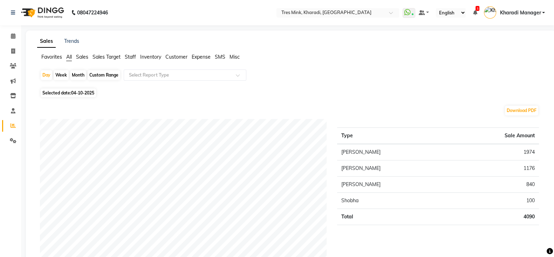
click at [64, 94] on span "Selected date: [DATE]" at bounding box center [68, 92] width 55 height 9
select select "10"
select select "2025"
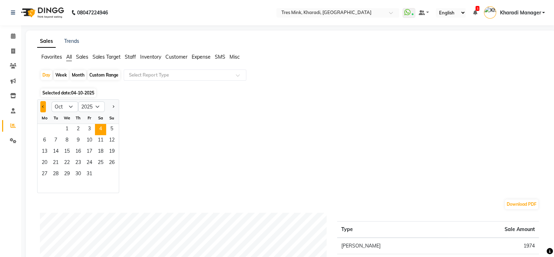
click at [44, 106] on span "Previous month" at bounding box center [43, 106] width 2 height 2
select select "9"
click at [56, 176] on span "30" at bounding box center [55, 174] width 11 height 11
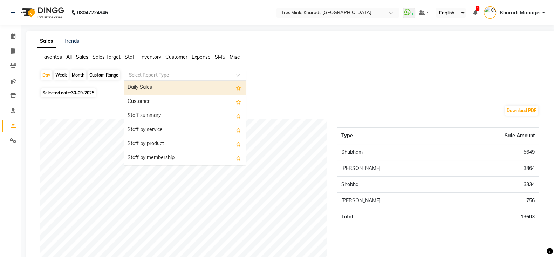
drag, startPoint x: 198, startPoint y: 73, endPoint x: 194, endPoint y: 81, distance: 9.3
click at [198, 73] on input "text" at bounding box center [178, 75] width 101 height 7
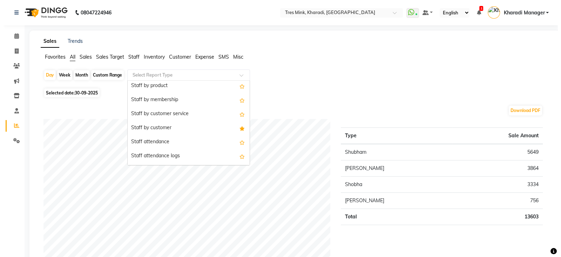
scroll to position [58, 0]
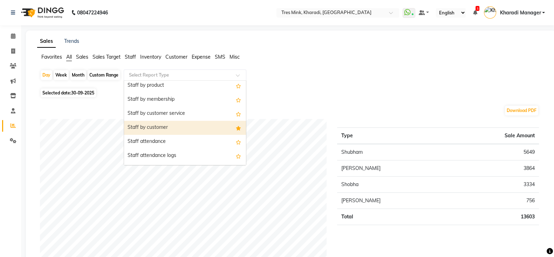
click at [191, 124] on div "Staff by customer" at bounding box center [185, 128] width 122 height 14
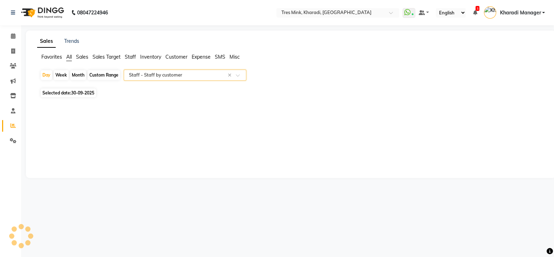
select select "filtered_report"
select select "csv"
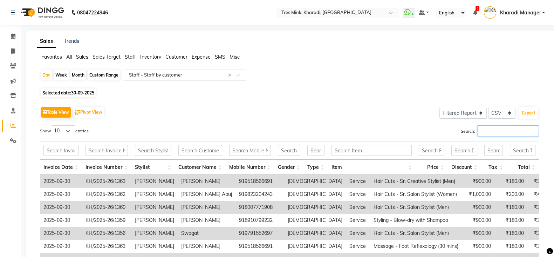
click at [487, 134] on input "Search:" at bounding box center [508, 130] width 61 height 11
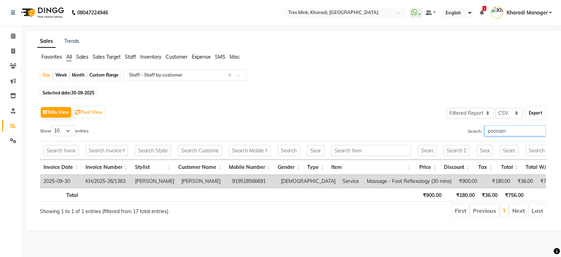
type input "poonam"
click at [535, 109] on button "Export" at bounding box center [535, 113] width 19 height 12
click at [510, 108] on select "Select CSV PDF" at bounding box center [508, 113] width 27 height 11
select select "pdf"
click at [496, 108] on select "Select CSV PDF" at bounding box center [508, 113] width 27 height 11
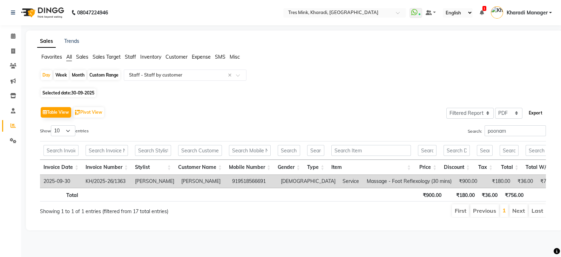
click at [533, 111] on button "Export" at bounding box center [535, 113] width 19 height 12
select select "monospace"
select select "14px"
select select "template_1"
select select "A4"
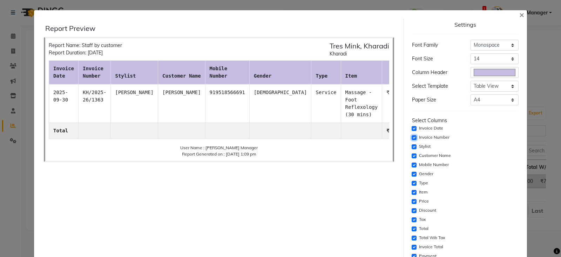
click at [412, 136] on input "checkbox" at bounding box center [414, 137] width 5 height 5
checkbox input "false"
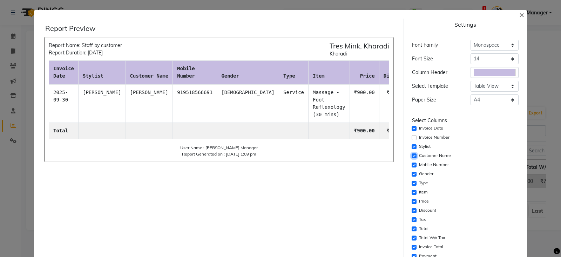
click at [412, 154] on input "checkbox" at bounding box center [414, 155] width 5 height 5
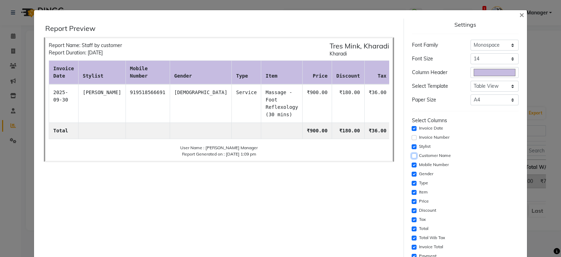
click at [412, 154] on input "checkbox" at bounding box center [414, 155] width 5 height 5
checkbox input "true"
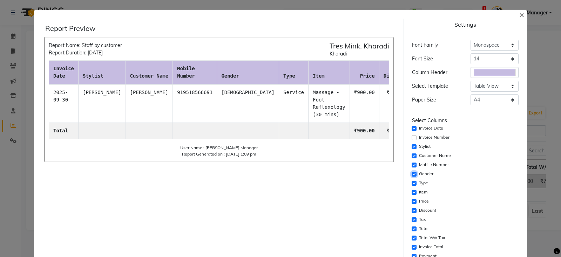
click at [412, 173] on input "checkbox" at bounding box center [414, 173] width 5 height 5
checkbox input "false"
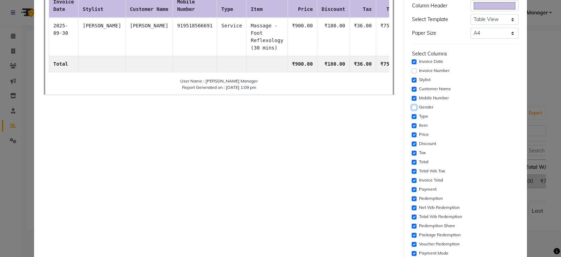
scroll to position [134, 0]
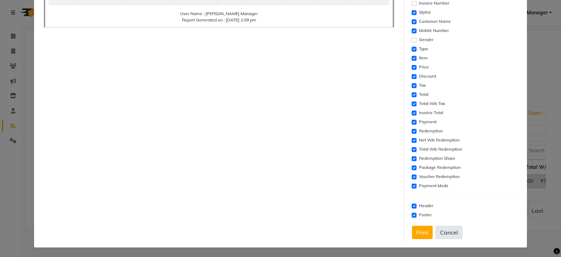
click at [446, 229] on button "Cancel" at bounding box center [448, 231] width 27 height 13
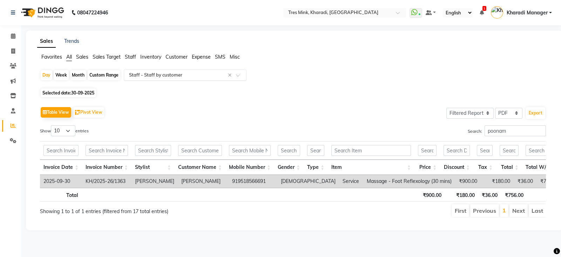
click at [157, 72] on input "text" at bounding box center [178, 75] width 101 height 7
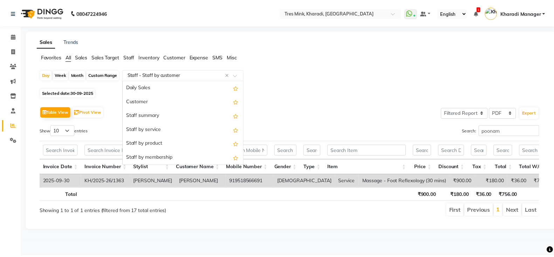
scroll to position [98, 0]
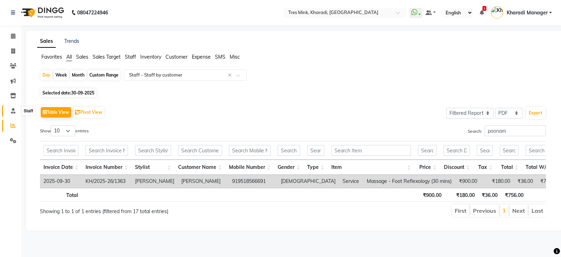
click at [11, 110] on icon at bounding box center [13, 110] width 5 height 5
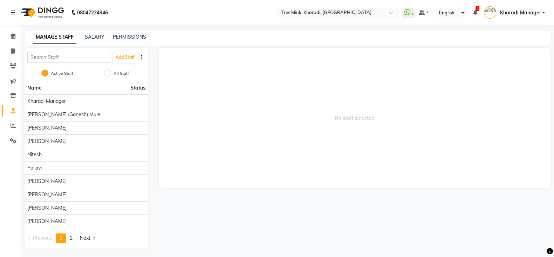
click at [11, 119] on li "Reports" at bounding box center [10, 125] width 21 height 15
click at [11, 125] on icon at bounding box center [13, 125] width 5 height 5
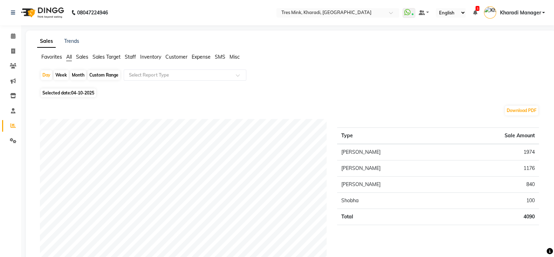
click at [78, 75] on div "Month" at bounding box center [78, 75] width 16 height 10
select select "10"
select select "2025"
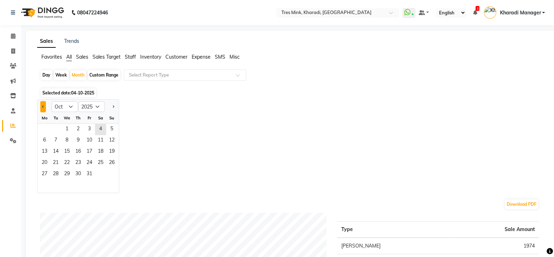
click at [45, 106] on button "Previous month" at bounding box center [43, 106] width 6 height 11
select select "9"
click at [226, 103] on div "Jan Feb Mar Apr May Jun [DATE] Aug Sep Oct Nov [DATE] 2016 2017 2018 2019 2020 …" at bounding box center [291, 146] width 508 height 94
click at [41, 125] on span "1" at bounding box center [44, 129] width 11 height 11
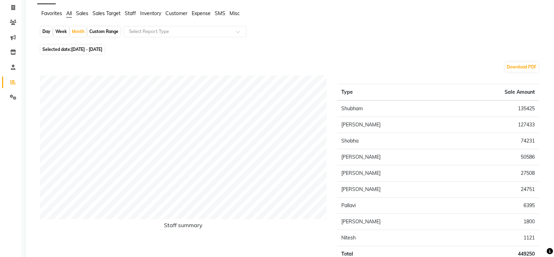
scroll to position [29, 0]
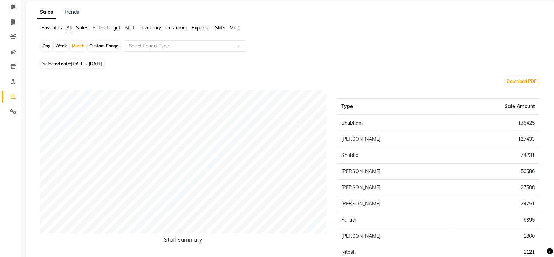
click at [158, 42] on input "text" at bounding box center [178, 45] width 101 height 7
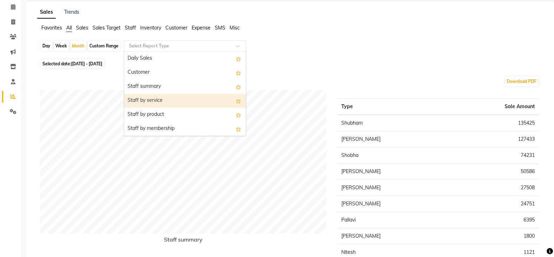
click at [164, 102] on div "Staff by service" at bounding box center [185, 101] width 122 height 14
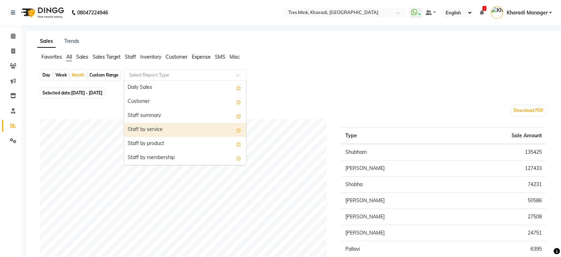
select select "filtered_report"
select select "pdf"
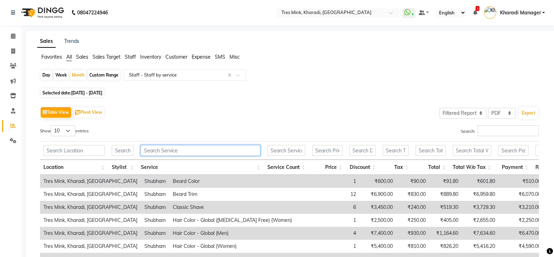
click at [202, 147] on input "text" at bounding box center [201, 150] width 120 height 11
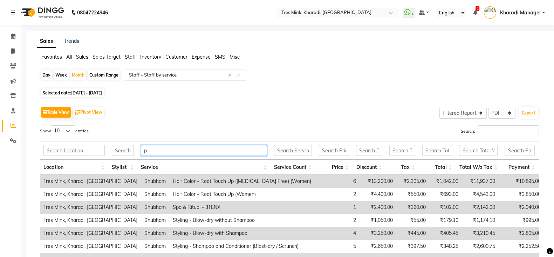
type input "p"
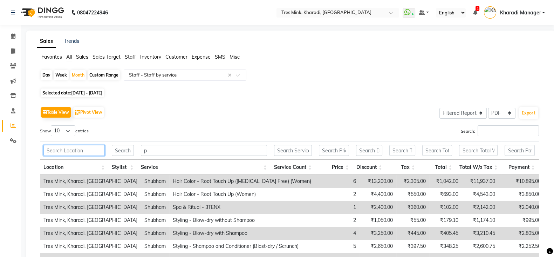
click at [65, 150] on input "text" at bounding box center [73, 150] width 61 height 11
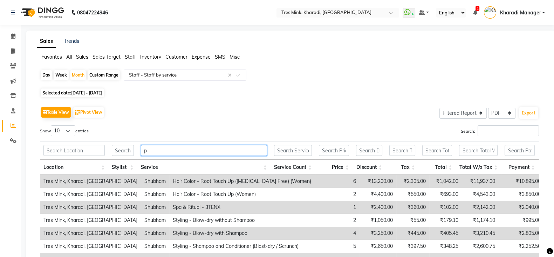
click at [160, 152] on input "p" at bounding box center [204, 150] width 126 height 11
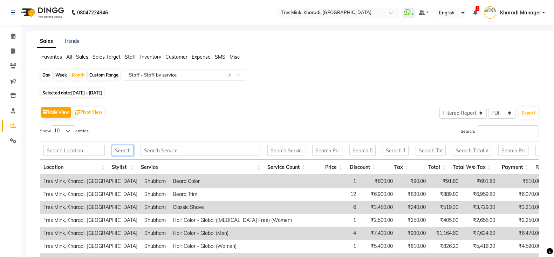
click at [128, 150] on input "text" at bounding box center [123, 150] width 22 height 11
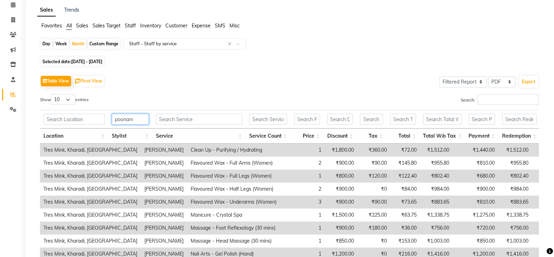
scroll to position [113, 0]
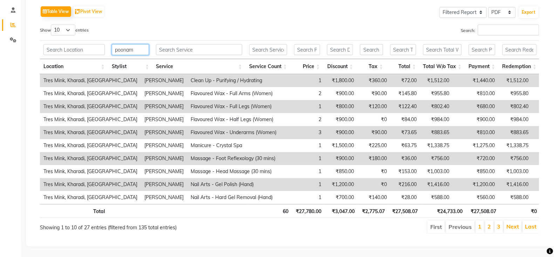
type input "poonam"
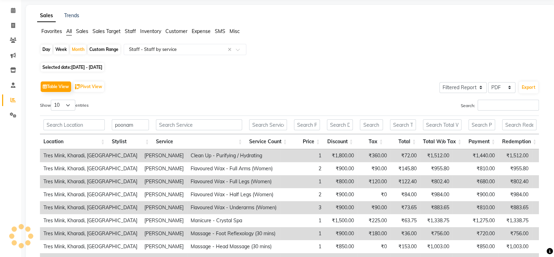
scroll to position [0, 0]
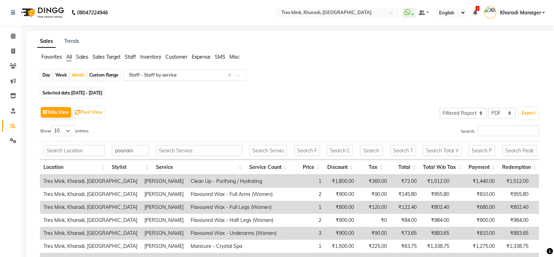
click at [175, 72] on input "text" at bounding box center [178, 75] width 101 height 7
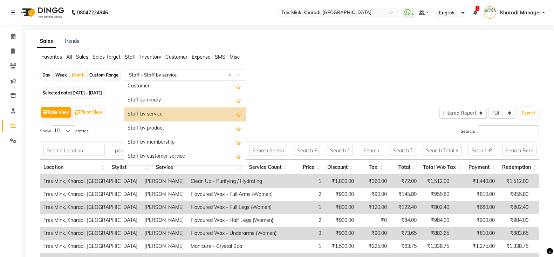
scroll to position [29, 0]
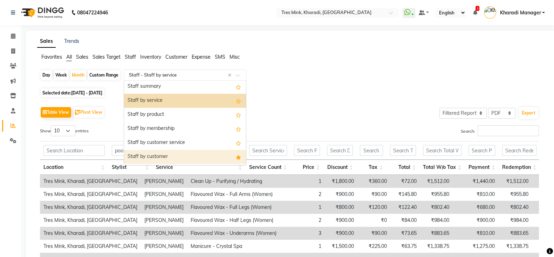
click at [170, 156] on div "Staff by customer" at bounding box center [185, 157] width 122 height 14
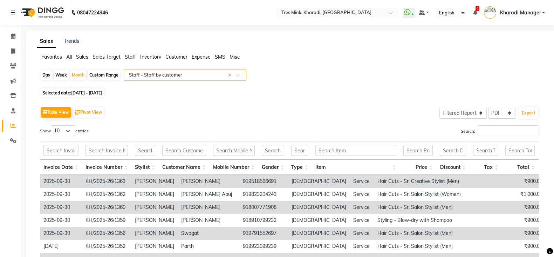
click at [69, 94] on span "Selected date: [DATE] - [DATE]" at bounding box center [72, 92] width 63 height 9
select select "9"
select select "2025"
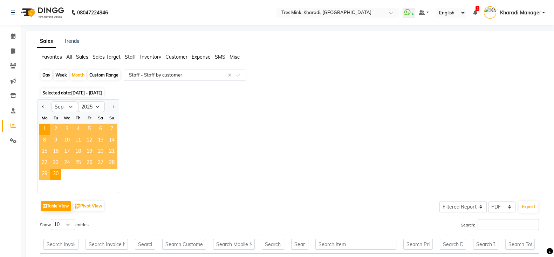
click at [47, 76] on div "Day" at bounding box center [47, 75] width 12 height 10
select select "9"
select select "2025"
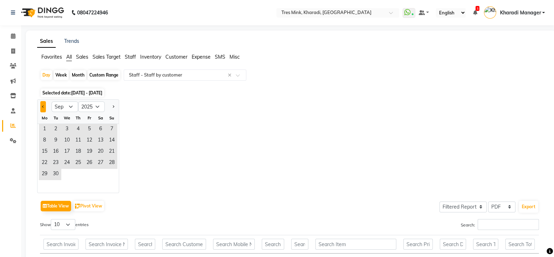
click at [40, 110] on button "Previous month" at bounding box center [43, 106] width 6 height 11
select select "8"
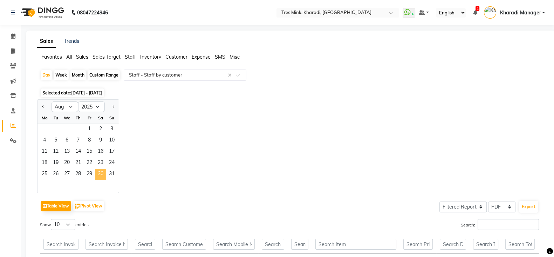
click at [100, 173] on span "30" at bounding box center [100, 174] width 11 height 11
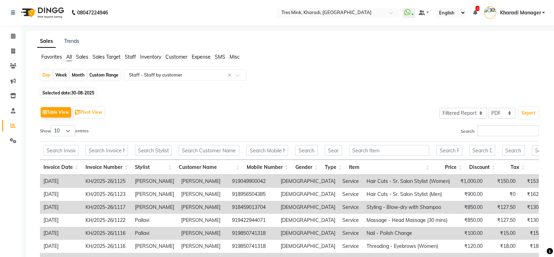
click at [82, 92] on span "30-08-2025" at bounding box center [82, 92] width 23 height 5
select select "8"
select select "2025"
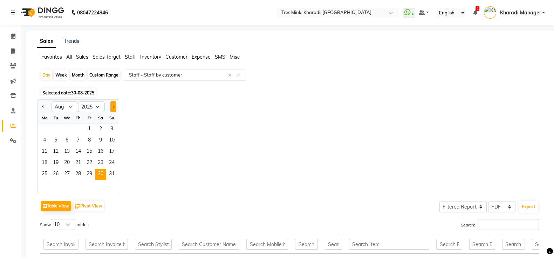
click at [113, 106] on span "Next month" at bounding box center [113, 106] width 2 height 2
select select "9"
click at [55, 178] on span "30" at bounding box center [55, 174] width 11 height 11
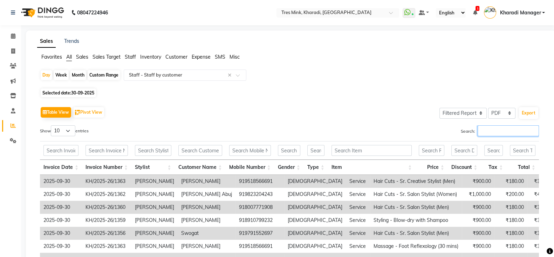
click at [498, 130] on input "Search:" at bounding box center [508, 130] width 61 height 11
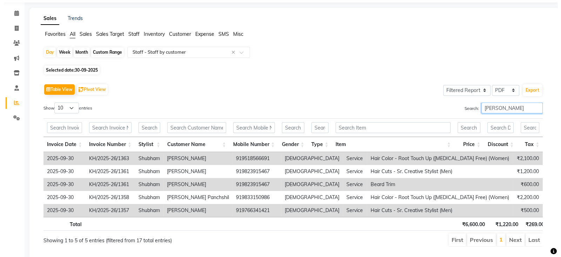
scroll to position [19, 0]
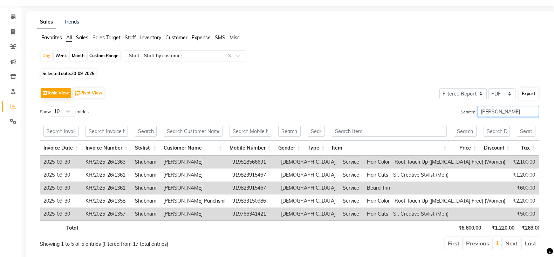
type input "[PERSON_NAME]"
click at [532, 92] on button "Export" at bounding box center [528, 94] width 19 height 12
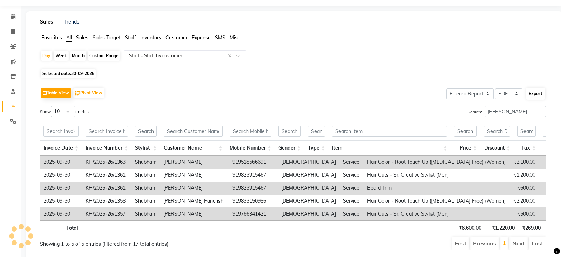
select select "monospace"
select select "14px"
select select "template_1"
select select "A4"
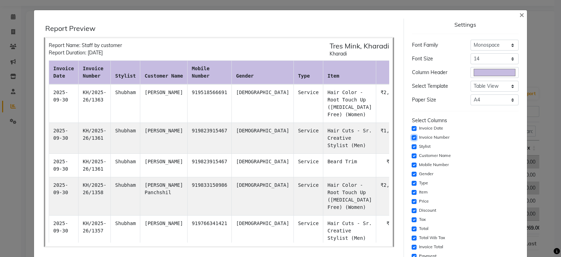
click at [412, 135] on input "checkbox" at bounding box center [414, 137] width 5 height 5
checkbox input "false"
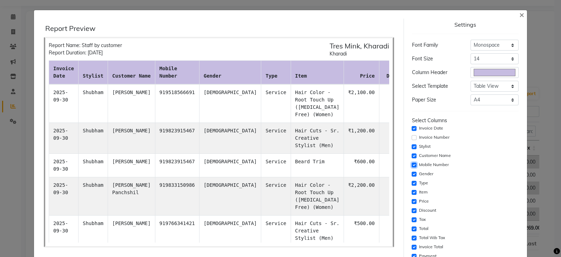
click at [412, 162] on input "checkbox" at bounding box center [414, 164] width 5 height 5
checkbox input "false"
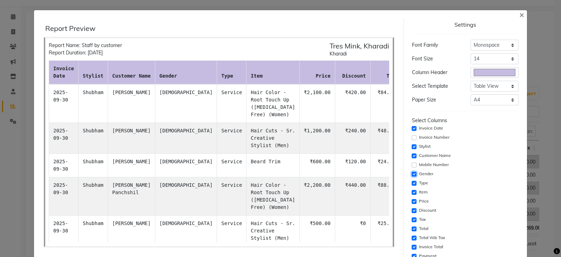
click at [412, 173] on input "checkbox" at bounding box center [414, 173] width 5 height 5
checkbox input "false"
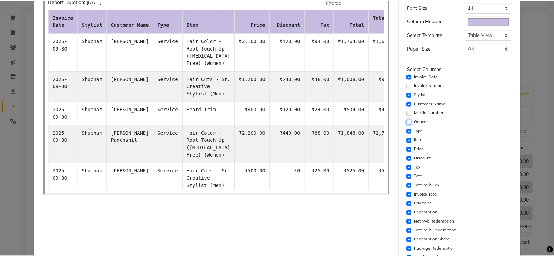
scroll to position [117, 0]
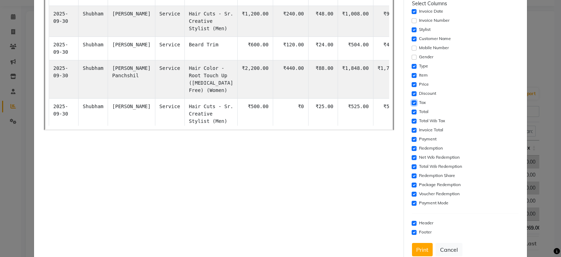
click at [412, 104] on input "checkbox" at bounding box center [414, 102] width 5 height 5
checkbox input "false"
click at [412, 110] on input "checkbox" at bounding box center [414, 111] width 5 height 5
checkbox input "false"
drag, startPoint x: 409, startPoint y: 127, endPoint x: 409, endPoint y: 134, distance: 7.4
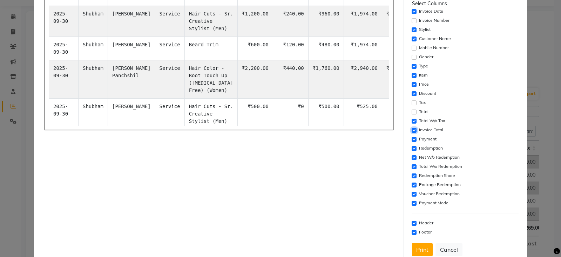
click at [412, 128] on input "checkbox" at bounding box center [414, 130] width 5 height 5
checkbox input "false"
drag, startPoint x: 409, startPoint y: 135, endPoint x: 409, endPoint y: 142, distance: 7.4
click at [412, 136] on div "Payment" at bounding box center [465, 139] width 107 height 8
click at [412, 144] on div "Redemption" at bounding box center [465, 148] width 107 height 8
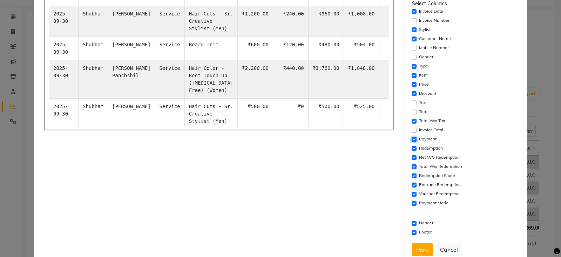
click at [412, 138] on input "checkbox" at bounding box center [414, 139] width 5 height 5
checkbox input "false"
click at [412, 148] on input "checkbox" at bounding box center [414, 148] width 5 height 5
checkbox input "false"
click at [412, 158] on input "checkbox" at bounding box center [414, 157] width 5 height 5
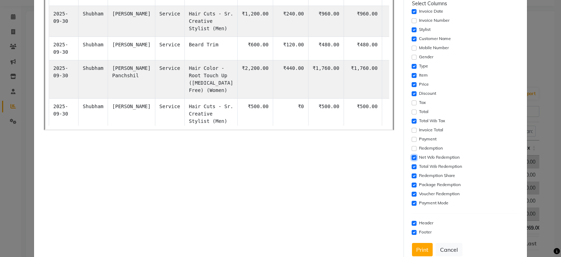
checkbox input "false"
click at [412, 164] on input "checkbox" at bounding box center [414, 166] width 5 height 5
checkbox input "false"
drag, startPoint x: 409, startPoint y: 175, endPoint x: 409, endPoint y: 181, distance: 6.7
click at [412, 175] on input "checkbox" at bounding box center [414, 175] width 5 height 5
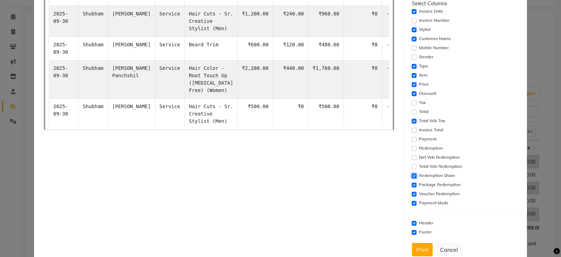
checkbox input "false"
click at [412, 182] on div "Select Columns Invoice Date Invoice Number Stylist Customer Name Mobile Number …" at bounding box center [465, 103] width 107 height 207
click at [412, 185] on input "checkbox" at bounding box center [414, 184] width 5 height 5
checkbox input "false"
drag, startPoint x: 409, startPoint y: 191, endPoint x: 409, endPoint y: 199, distance: 7.4
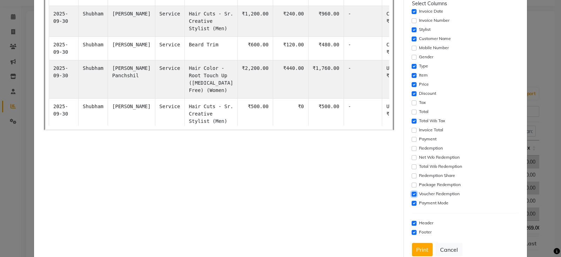
click at [412, 193] on input "checkbox" at bounding box center [414, 193] width 5 height 5
checkbox input "false"
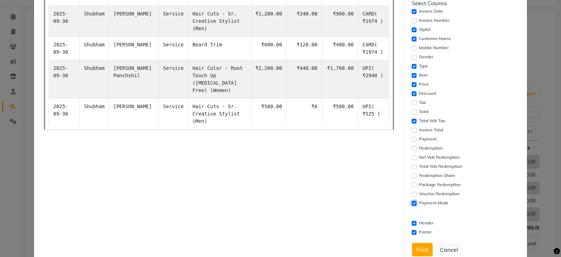
click at [412, 202] on input "checkbox" at bounding box center [414, 203] width 5 height 5
checkbox input "false"
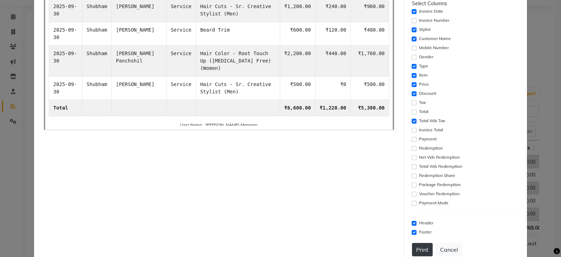
click at [414, 248] on button "Print" at bounding box center [422, 249] width 21 height 13
click at [450, 247] on button "Cancel" at bounding box center [448, 249] width 27 height 13
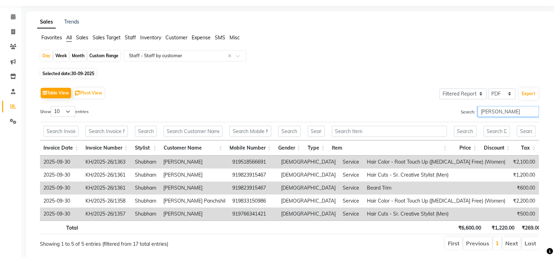
drag, startPoint x: 507, startPoint y: 112, endPoint x: 462, endPoint y: 109, distance: 44.3
click at [406, 131] on div "Show 10 25 50 100 entries Search: [PERSON_NAME] Invoice Date Invoice Number Sty…" at bounding box center [289, 178] width 499 height 144
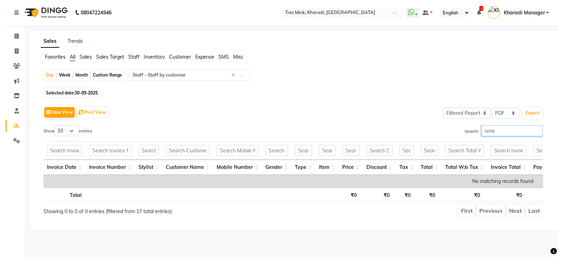
scroll to position [0, 0]
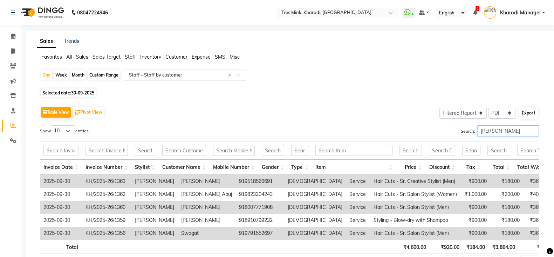
type input "[PERSON_NAME]"
click at [528, 110] on button "Export" at bounding box center [528, 113] width 19 height 12
select select "monospace"
select select "14px"
select select "template_1"
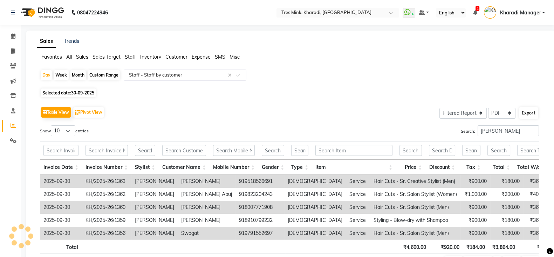
select select "A4"
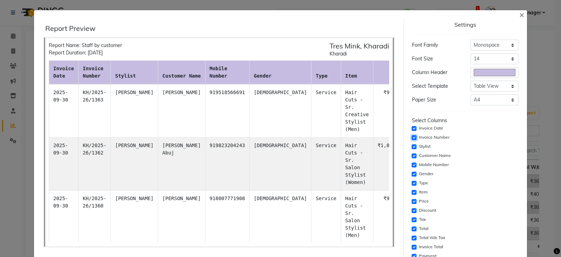
click at [412, 139] on input "checkbox" at bounding box center [414, 137] width 5 height 5
checkbox input "false"
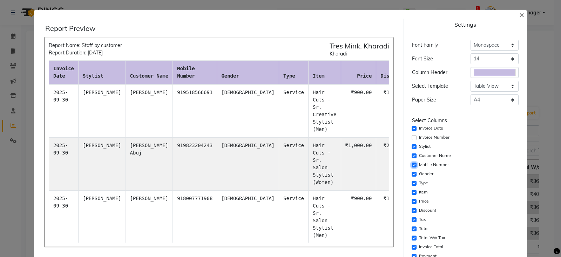
click at [412, 162] on input "checkbox" at bounding box center [414, 164] width 5 height 5
checkbox input "false"
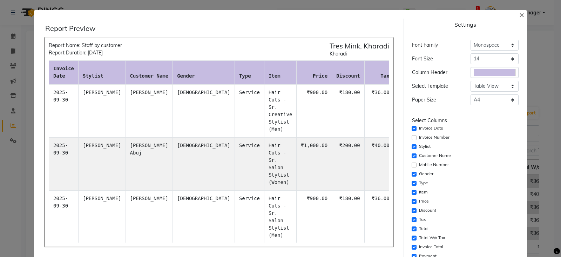
click at [412, 171] on div "Gender" at bounding box center [465, 174] width 107 height 8
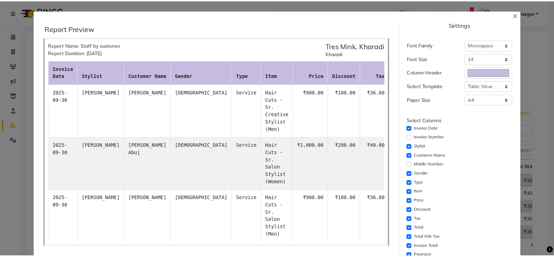
scroll to position [134, 0]
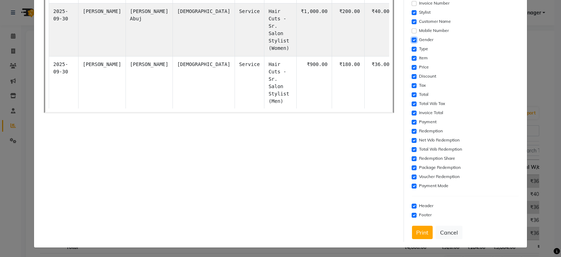
click at [412, 38] on input "checkbox" at bounding box center [414, 40] width 5 height 5
checkbox input "false"
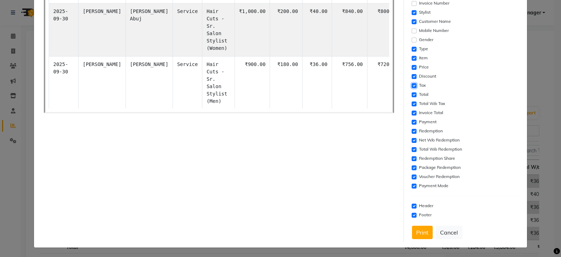
click at [412, 83] on input "checkbox" at bounding box center [414, 85] width 5 height 5
checkbox input "false"
click at [412, 93] on input "checkbox" at bounding box center [414, 94] width 5 height 5
checkbox input "false"
click at [412, 110] on input "checkbox" at bounding box center [414, 112] width 5 height 5
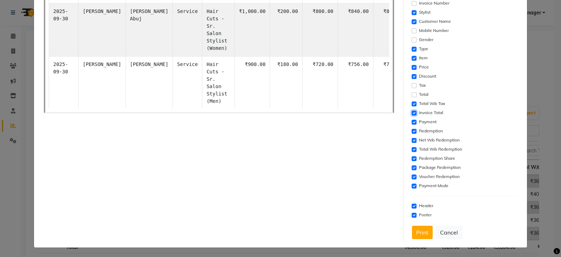
checkbox input "false"
click at [412, 123] on input "checkbox" at bounding box center [414, 122] width 5 height 5
checkbox input "false"
drag, startPoint x: 410, startPoint y: 130, endPoint x: 409, endPoint y: 135, distance: 4.6
click at [412, 130] on input "checkbox" at bounding box center [414, 131] width 5 height 5
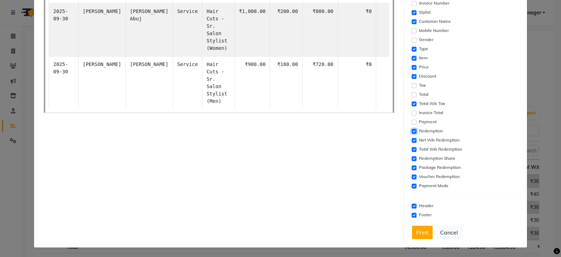
checkbox input "false"
drag, startPoint x: 408, startPoint y: 141, endPoint x: 408, endPoint y: 145, distance: 4.2
click at [412, 141] on input "checkbox" at bounding box center [414, 140] width 5 height 5
checkbox input "false"
click at [412, 146] on div "Total W/o Redemption" at bounding box center [465, 149] width 107 height 8
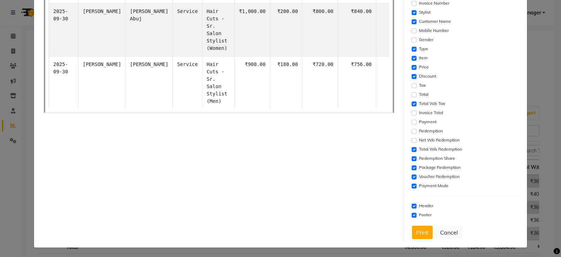
click at [412, 153] on div "Select Columns Invoice Date Invoice Number Stylist Customer Name Mobile Number …" at bounding box center [465, 86] width 107 height 207
click at [412, 157] on input "checkbox" at bounding box center [414, 158] width 5 height 5
checkbox input "false"
drag, startPoint x: 410, startPoint y: 148, endPoint x: 410, endPoint y: 151, distance: 3.9
click at [412, 147] on input "checkbox" at bounding box center [414, 149] width 5 height 5
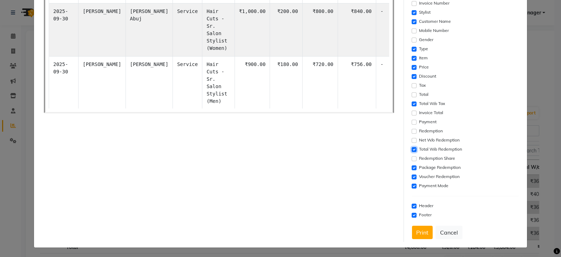
checkbox input "false"
drag, startPoint x: 408, startPoint y: 167, endPoint x: 408, endPoint y: 174, distance: 7.0
click at [412, 167] on input "checkbox" at bounding box center [414, 167] width 5 height 5
checkbox input "false"
click at [412, 175] on input "checkbox" at bounding box center [414, 176] width 5 height 5
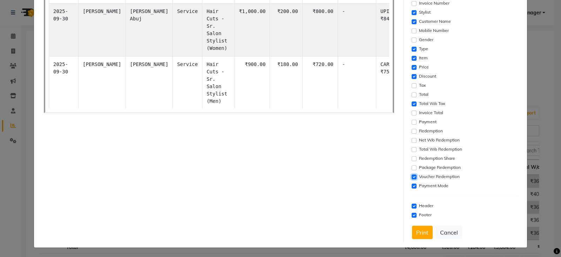
checkbox input "false"
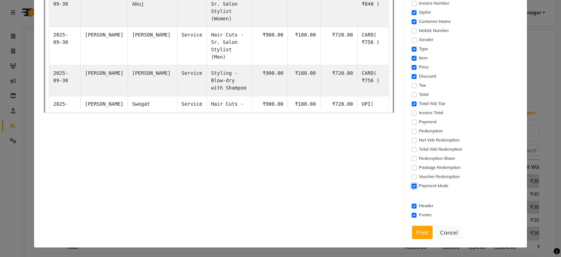
click at [412, 184] on input "checkbox" at bounding box center [414, 185] width 5 height 5
checkbox input "false"
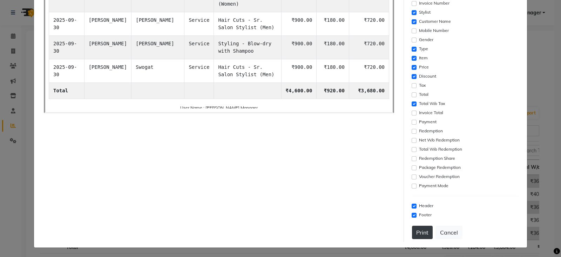
click at [414, 233] on button "Print" at bounding box center [422, 231] width 21 height 13
click at [446, 232] on button "Cancel" at bounding box center [448, 231] width 27 height 13
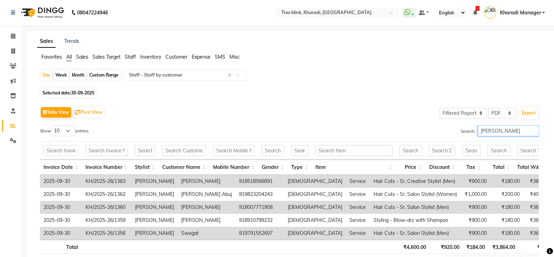
drag, startPoint x: 509, startPoint y: 127, endPoint x: 429, endPoint y: 132, distance: 79.7
click at [402, 139] on div "Show 10 25 50 100 entries Search: [PERSON_NAME] Invoice Date Invoice Number Sty…" at bounding box center [289, 197] width 499 height 144
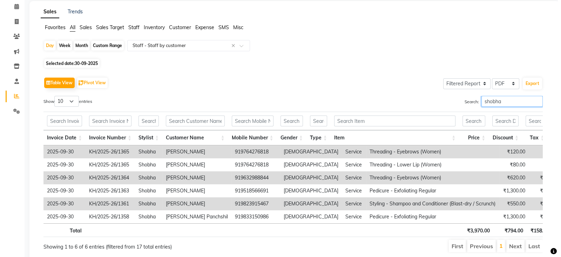
scroll to position [29, 0]
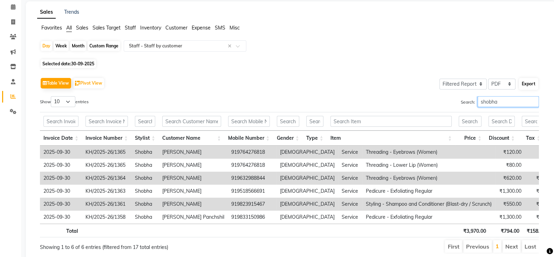
type input "shobha"
click at [529, 84] on button "Export" at bounding box center [528, 84] width 19 height 12
select select "monospace"
select select "14px"
select select "template_1"
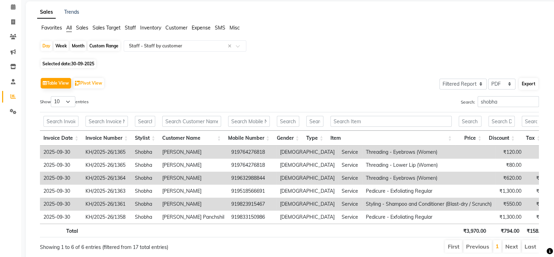
select select "A4"
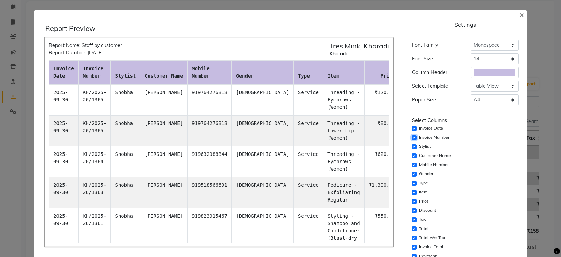
click at [412, 138] on input "checkbox" at bounding box center [414, 137] width 5 height 5
checkbox input "false"
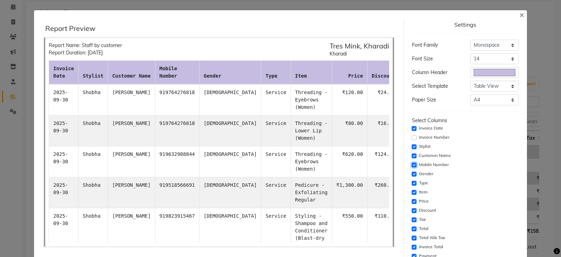
click at [412, 165] on input "checkbox" at bounding box center [414, 164] width 5 height 5
checkbox input "false"
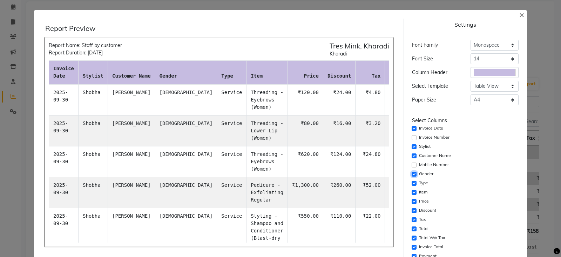
click at [412, 173] on input "checkbox" at bounding box center [414, 173] width 5 height 5
checkbox input "false"
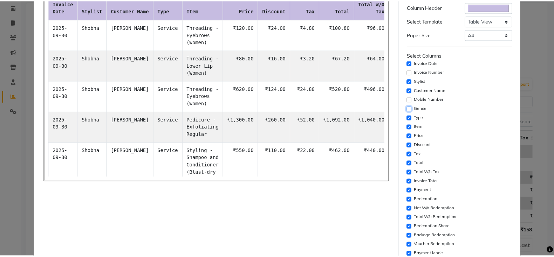
scroll to position [134, 0]
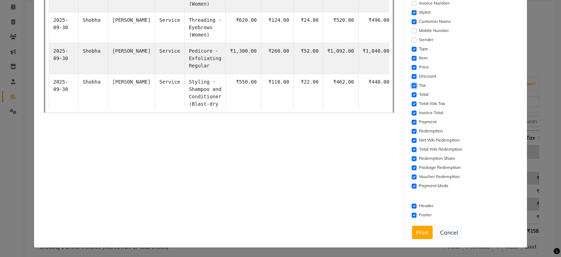
click at [412, 86] on input "checkbox" at bounding box center [414, 85] width 5 height 5
checkbox input "false"
click at [412, 94] on input "checkbox" at bounding box center [414, 94] width 5 height 5
checkbox input "false"
click at [412, 114] on input "checkbox" at bounding box center [414, 112] width 5 height 5
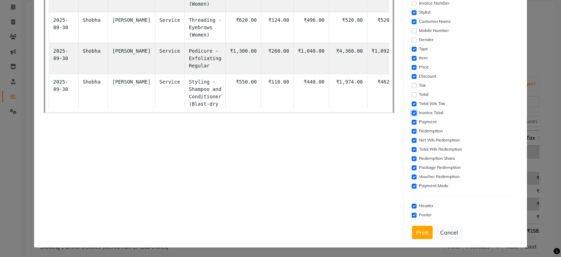
checkbox input "false"
click at [412, 120] on input "checkbox" at bounding box center [414, 122] width 5 height 5
checkbox input "false"
click at [412, 128] on div "Redemption" at bounding box center [465, 131] width 107 height 8
click at [412, 130] on input "checkbox" at bounding box center [414, 131] width 5 height 5
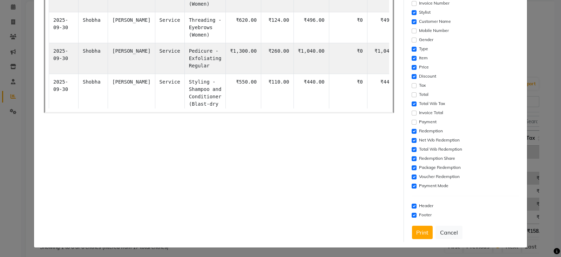
checkbox input "false"
click at [412, 139] on input "checkbox" at bounding box center [414, 140] width 5 height 5
checkbox input "false"
click at [412, 147] on input "checkbox" at bounding box center [414, 149] width 5 height 5
checkbox input "false"
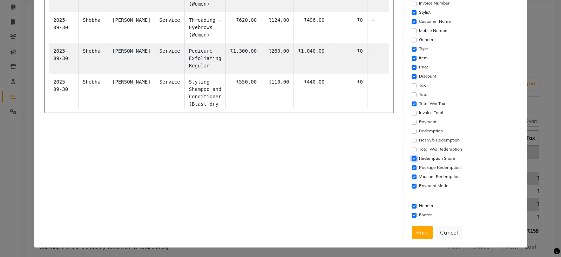
click at [412, 160] on input "checkbox" at bounding box center [414, 158] width 5 height 5
checkbox input "false"
click at [412, 167] on input "checkbox" at bounding box center [414, 167] width 5 height 5
checkbox input "false"
drag, startPoint x: 409, startPoint y: 174, endPoint x: 408, endPoint y: 180, distance: 6.1
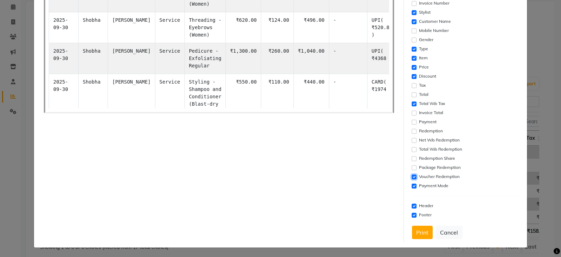
click at [412, 174] on input "checkbox" at bounding box center [414, 176] width 5 height 5
checkbox input "false"
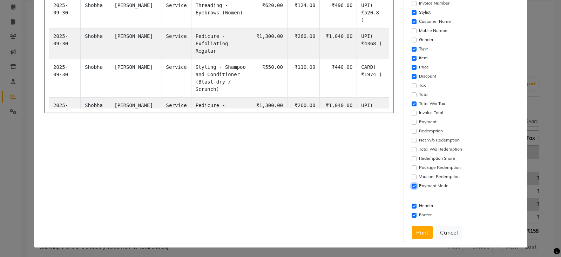
click at [412, 183] on input "checkbox" at bounding box center [414, 185] width 5 height 5
checkbox input "false"
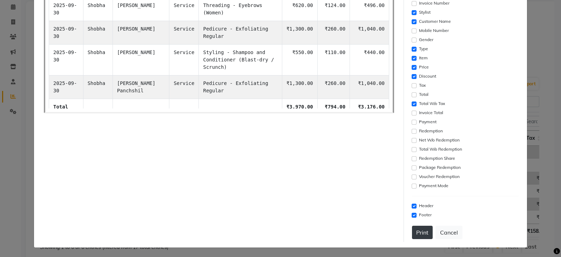
click at [417, 231] on button "Print" at bounding box center [422, 231] width 21 height 13
click at [444, 231] on button "Cancel" at bounding box center [448, 231] width 27 height 13
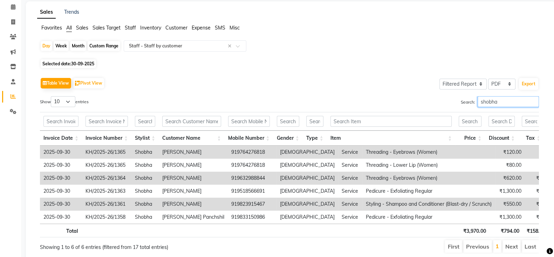
drag, startPoint x: 512, startPoint y: 102, endPoint x: 398, endPoint y: 113, distance: 114.1
click at [394, 114] on div "Show 10 25 50 100 entries Search: shobha Invoice Date Invoice Number Stylist Cu…" at bounding box center [289, 174] width 499 height 157
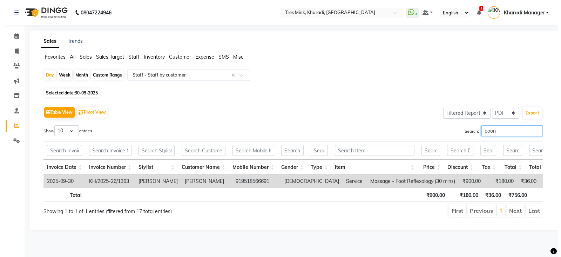
scroll to position [0, 0]
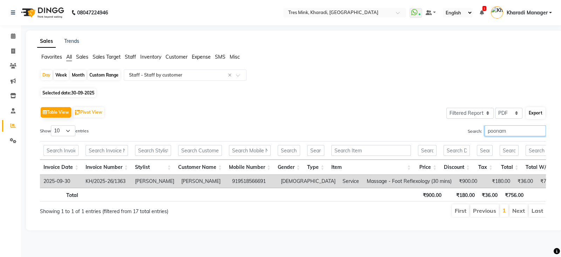
type input "poonam"
click at [540, 109] on button "Export" at bounding box center [535, 113] width 19 height 12
select select "monospace"
select select "14px"
select select "template_1"
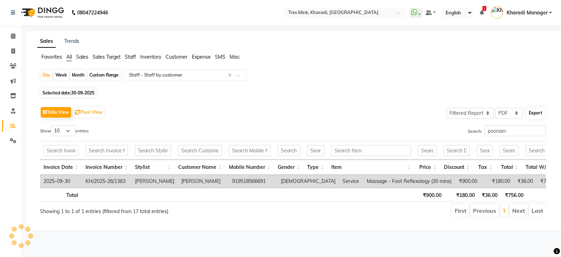
select select "A4"
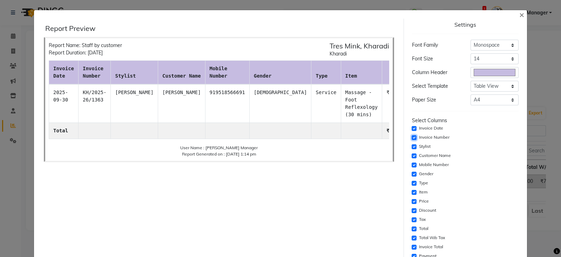
drag, startPoint x: 408, startPoint y: 135, endPoint x: 407, endPoint y: 148, distance: 13.0
click at [412, 135] on input "checkbox" at bounding box center [414, 137] width 5 height 5
checkbox input "false"
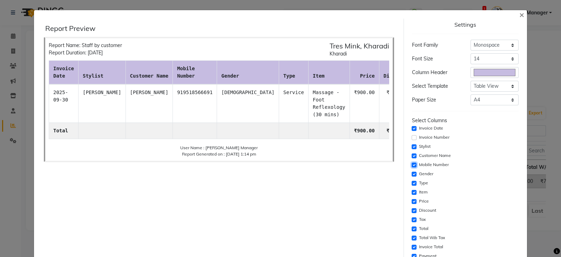
click at [412, 164] on input "checkbox" at bounding box center [414, 164] width 5 height 5
checkbox input "false"
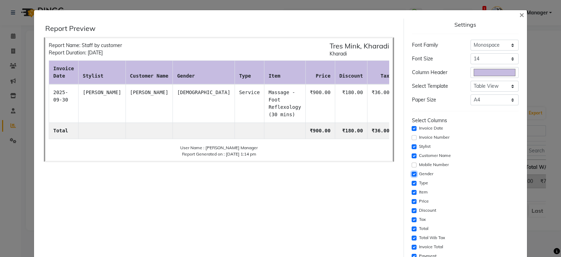
click at [412, 172] on input "checkbox" at bounding box center [414, 173] width 5 height 5
checkbox input "false"
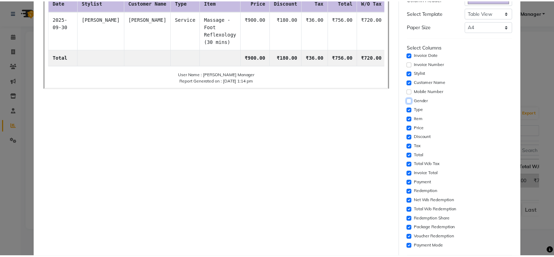
scroll to position [117, 0]
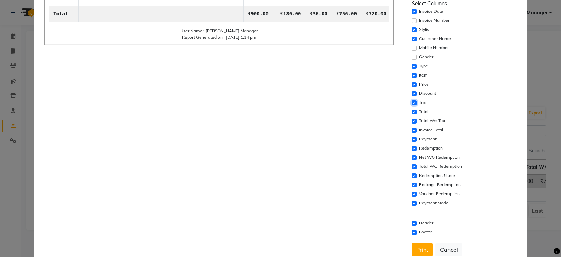
click at [412, 103] on input "checkbox" at bounding box center [414, 102] width 5 height 5
checkbox input "false"
click at [412, 108] on div "Total" at bounding box center [465, 112] width 107 height 8
click at [412, 113] on input "checkbox" at bounding box center [414, 111] width 5 height 5
checkbox input "false"
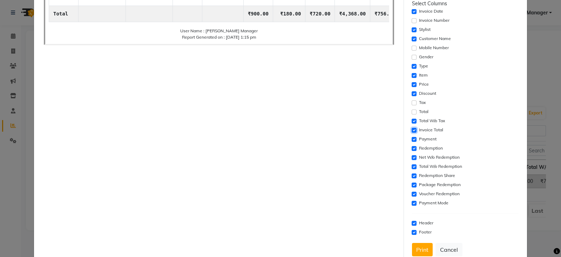
click at [412, 128] on input "checkbox" at bounding box center [414, 130] width 5 height 5
checkbox input "false"
click at [412, 137] on input "checkbox" at bounding box center [414, 139] width 5 height 5
checkbox input "false"
click at [412, 146] on input "checkbox" at bounding box center [414, 148] width 5 height 5
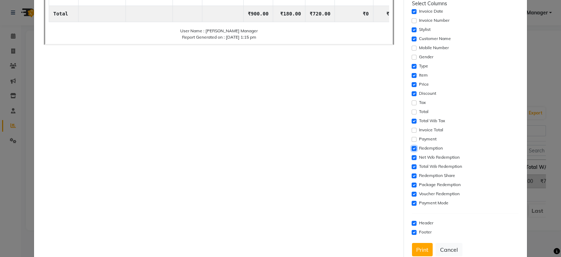
checkbox input "false"
click at [412, 160] on div "Net W/o Redemption" at bounding box center [465, 157] width 107 height 8
click at [412, 156] on input "checkbox" at bounding box center [414, 157] width 5 height 5
checkbox input "false"
drag, startPoint x: 409, startPoint y: 162, endPoint x: 408, endPoint y: 169, distance: 6.3
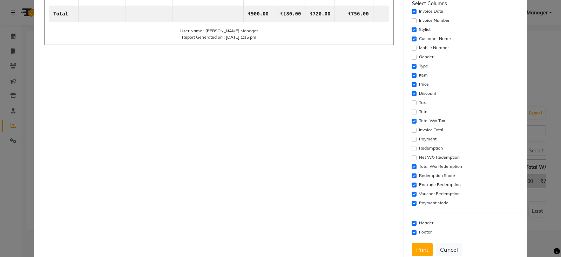
click at [412, 163] on div "Total W/o Redemption" at bounding box center [465, 166] width 107 height 8
click at [412, 166] on input "checkbox" at bounding box center [414, 166] width 5 height 5
checkbox input "false"
click at [412, 175] on input "checkbox" at bounding box center [414, 175] width 5 height 5
checkbox input "false"
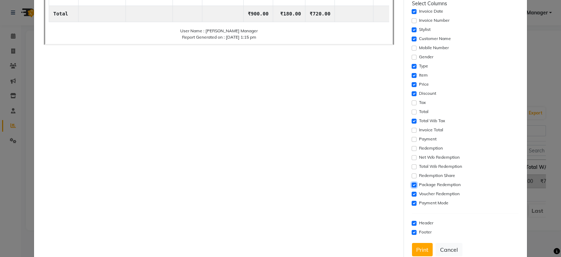
click at [412, 183] on input "checkbox" at bounding box center [414, 184] width 5 height 5
checkbox input "false"
click at [412, 191] on div "Voucher Redemption" at bounding box center [465, 194] width 107 height 8
click at [412, 201] on input "checkbox" at bounding box center [414, 203] width 5 height 5
checkbox input "false"
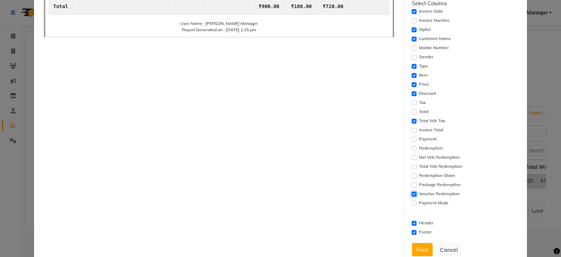
drag, startPoint x: 409, startPoint y: 191, endPoint x: 413, endPoint y: 215, distance: 23.8
click at [412, 191] on input "checkbox" at bounding box center [414, 193] width 5 height 5
checkbox input "false"
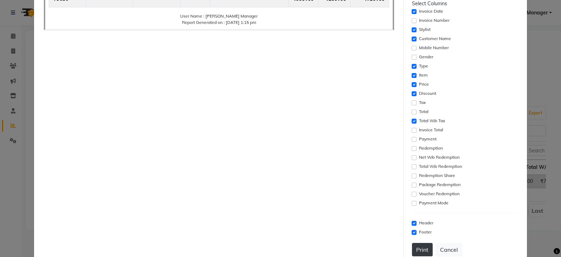
drag, startPoint x: 414, startPoint y: 256, endPoint x: 413, endPoint y: 252, distance: 3.9
click at [413, 256] on div "Settings Font Family Select Sans Serif Monospace Serif Font Size Select 8 9 10 …" at bounding box center [465, 80] width 112 height 357
click at [419, 247] on button "Print" at bounding box center [422, 249] width 21 height 13
click at [447, 247] on button "Cancel" at bounding box center [448, 249] width 27 height 13
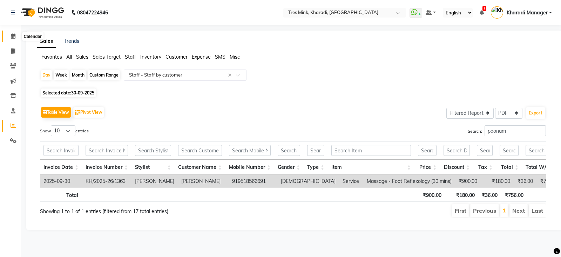
click at [9, 38] on span at bounding box center [13, 36] width 12 height 8
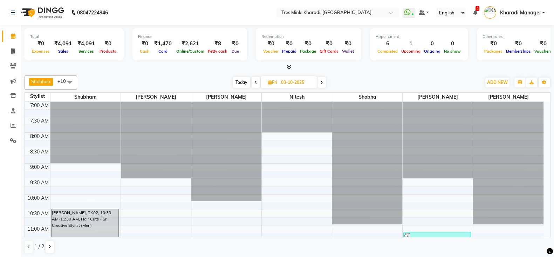
click at [255, 84] on span at bounding box center [256, 82] width 8 height 11
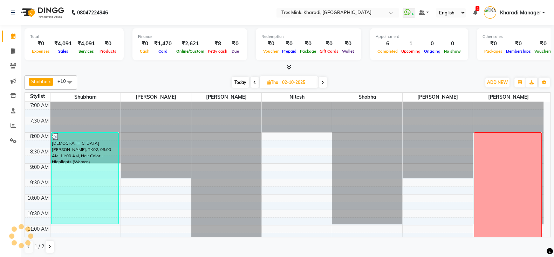
scroll to position [184, 0]
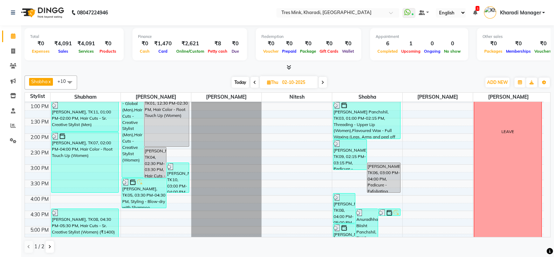
click at [256, 81] on span at bounding box center [255, 82] width 8 height 11
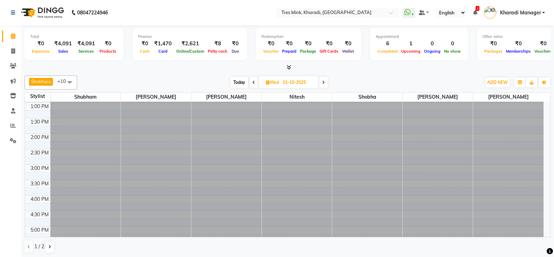
scroll to position [0, 0]
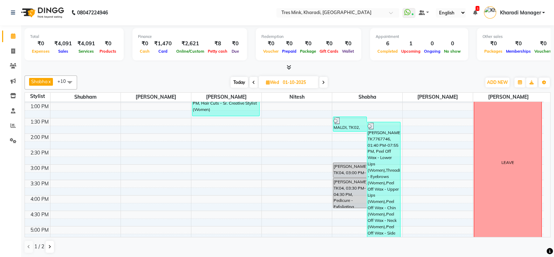
click at [256, 81] on span at bounding box center [254, 82] width 8 height 11
type input "30-09-2025"
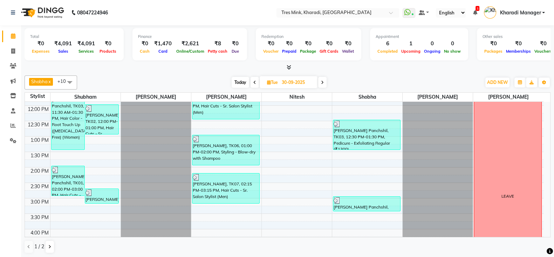
scroll to position [91, 0]
